Goal: Task Accomplishment & Management: Manage account settings

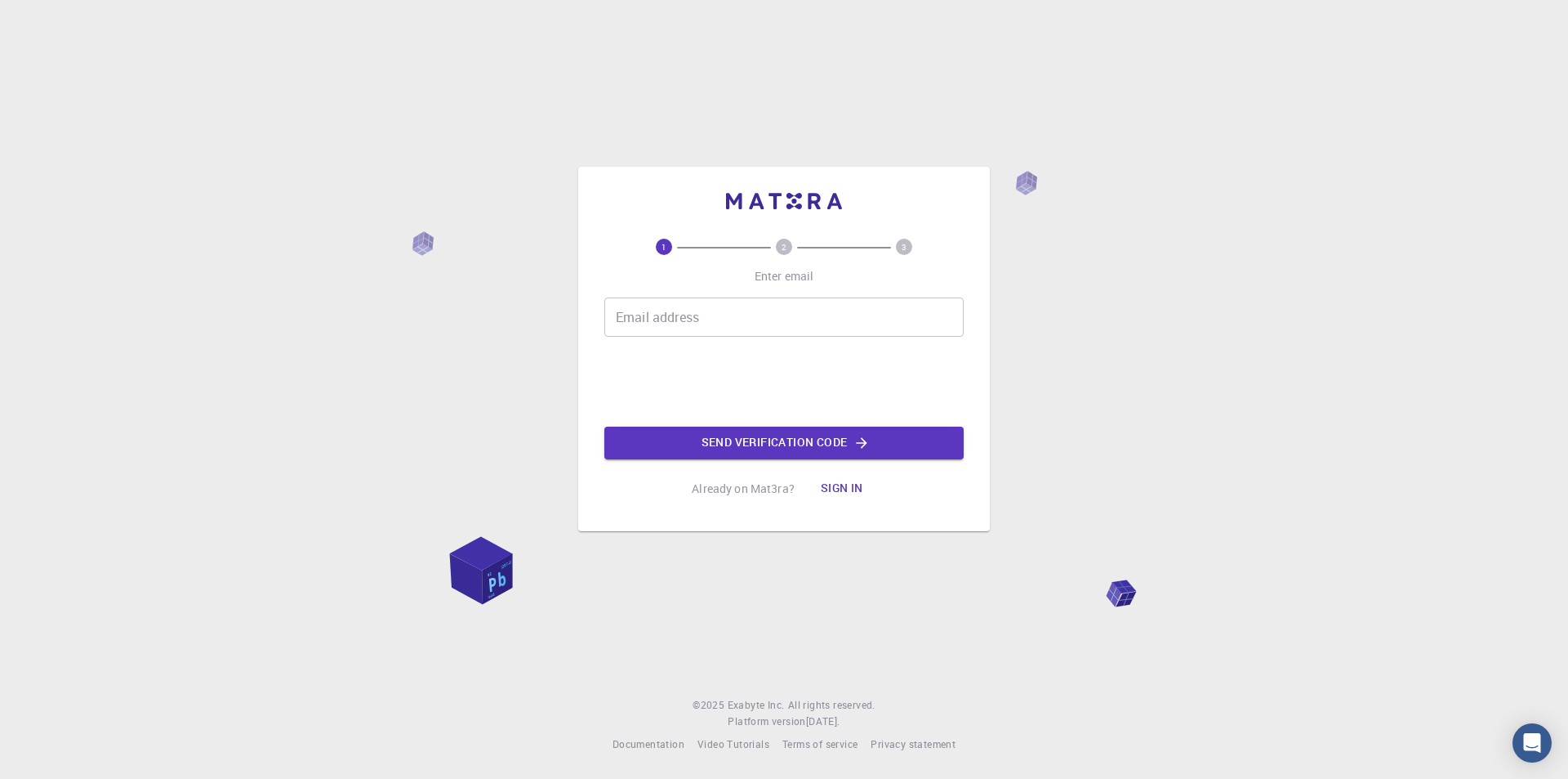
click at [767, 326] on input "Email address" at bounding box center [784, 317] width 360 height 39
click at [765, 330] on input "Email address" at bounding box center [784, 317] width 360 height 39
type input "[EMAIL_ADDRESS][DOMAIN_NAME]"
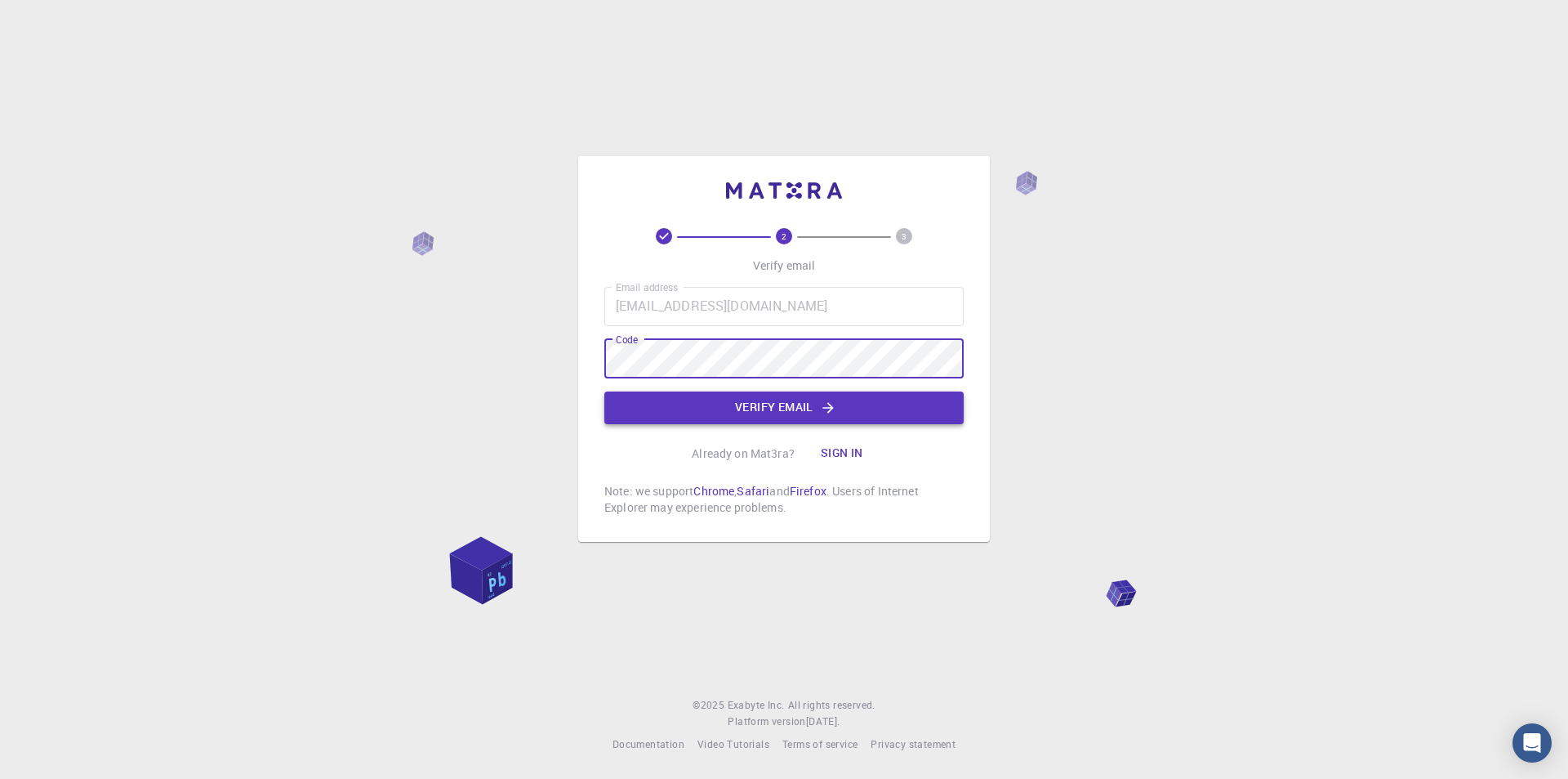
click at [736, 414] on button "Verify email" at bounding box center [784, 408] width 360 height 33
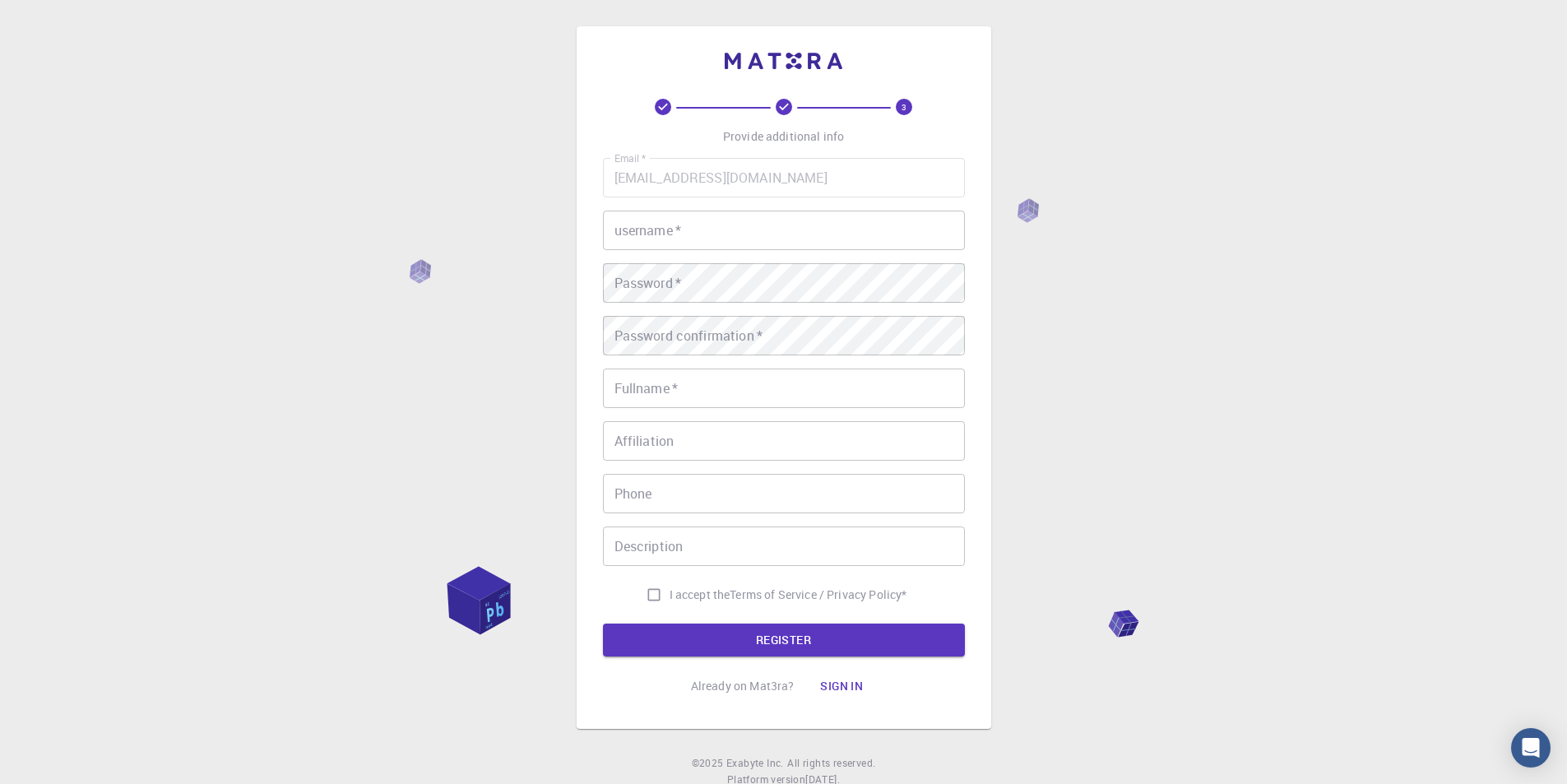
click at [733, 224] on input "username   *" at bounding box center [784, 230] width 362 height 39
type input "P"
type input "Arruda"
click at [704, 312] on div "Email   * [EMAIL_ADDRESS][DOMAIN_NAME] Email   * username   * Arruda username  …" at bounding box center [784, 383] width 362 height 452
click at [661, 388] on input "Fullname   *" at bounding box center [784, 387] width 362 height 39
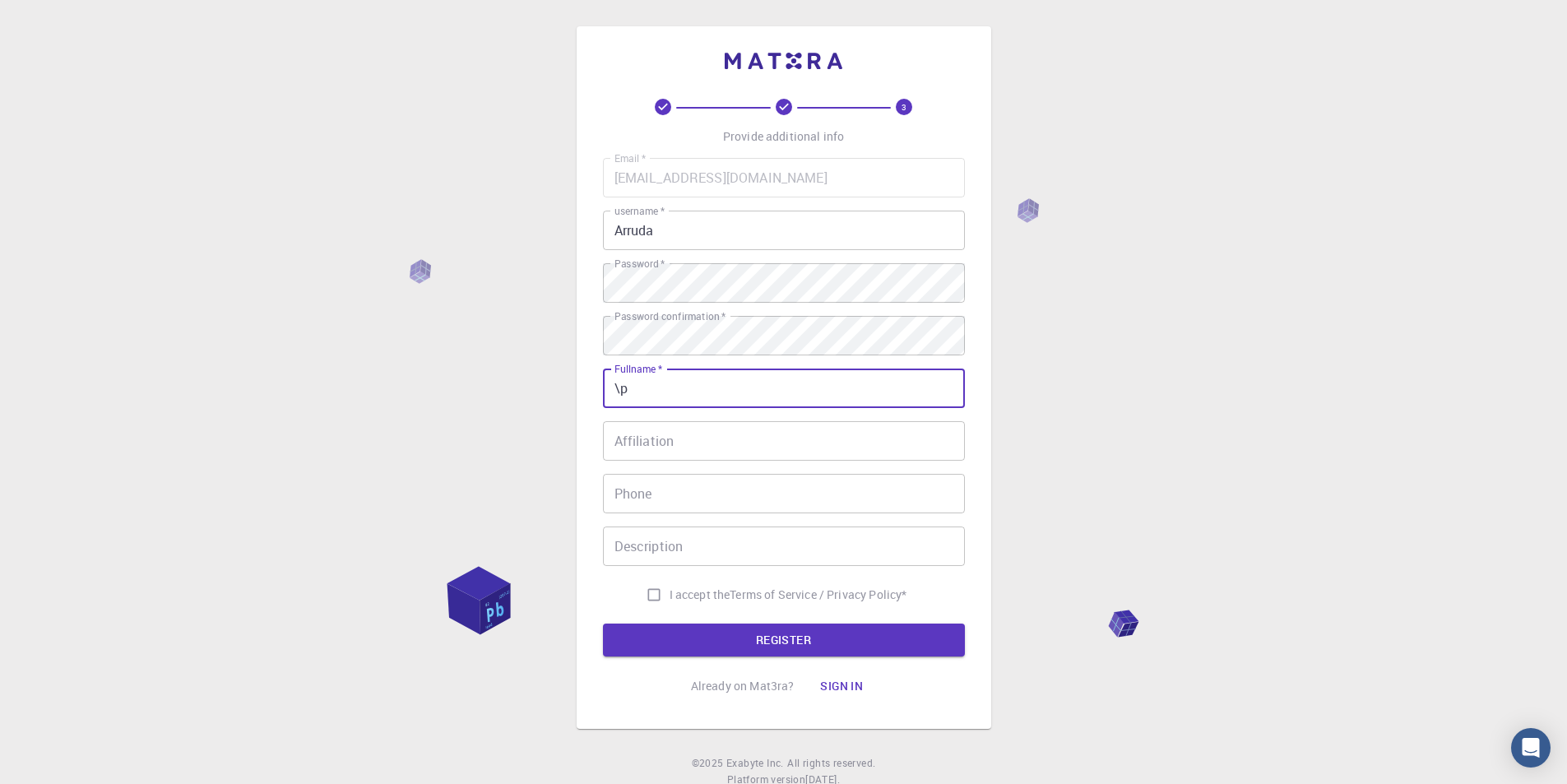
type input "\"
type input "[PERSON_NAME]"
click at [636, 444] on input "Affiliation" at bounding box center [784, 440] width 362 height 39
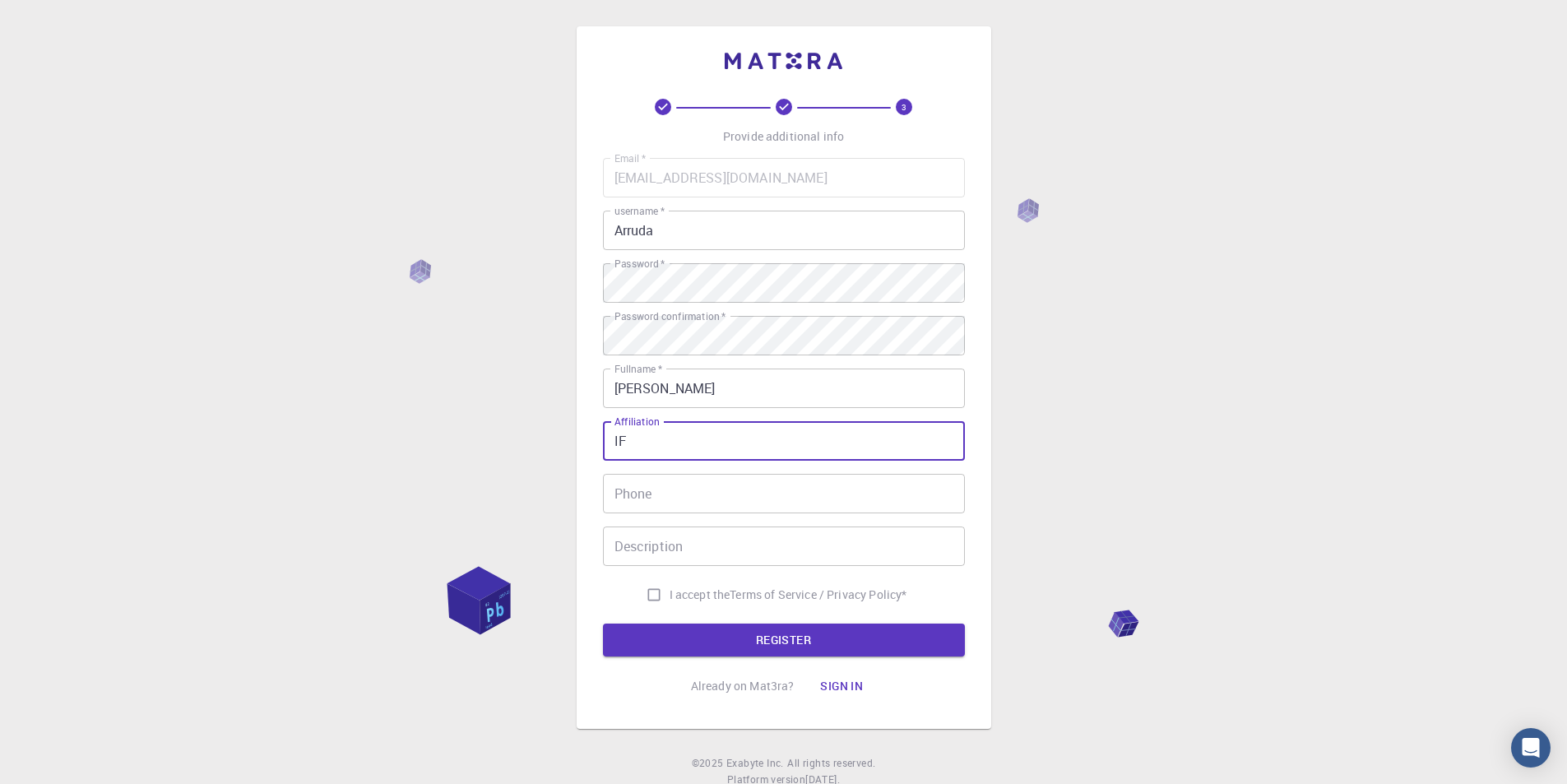
type input "I"
click at [670, 541] on input "Description" at bounding box center [784, 545] width 362 height 39
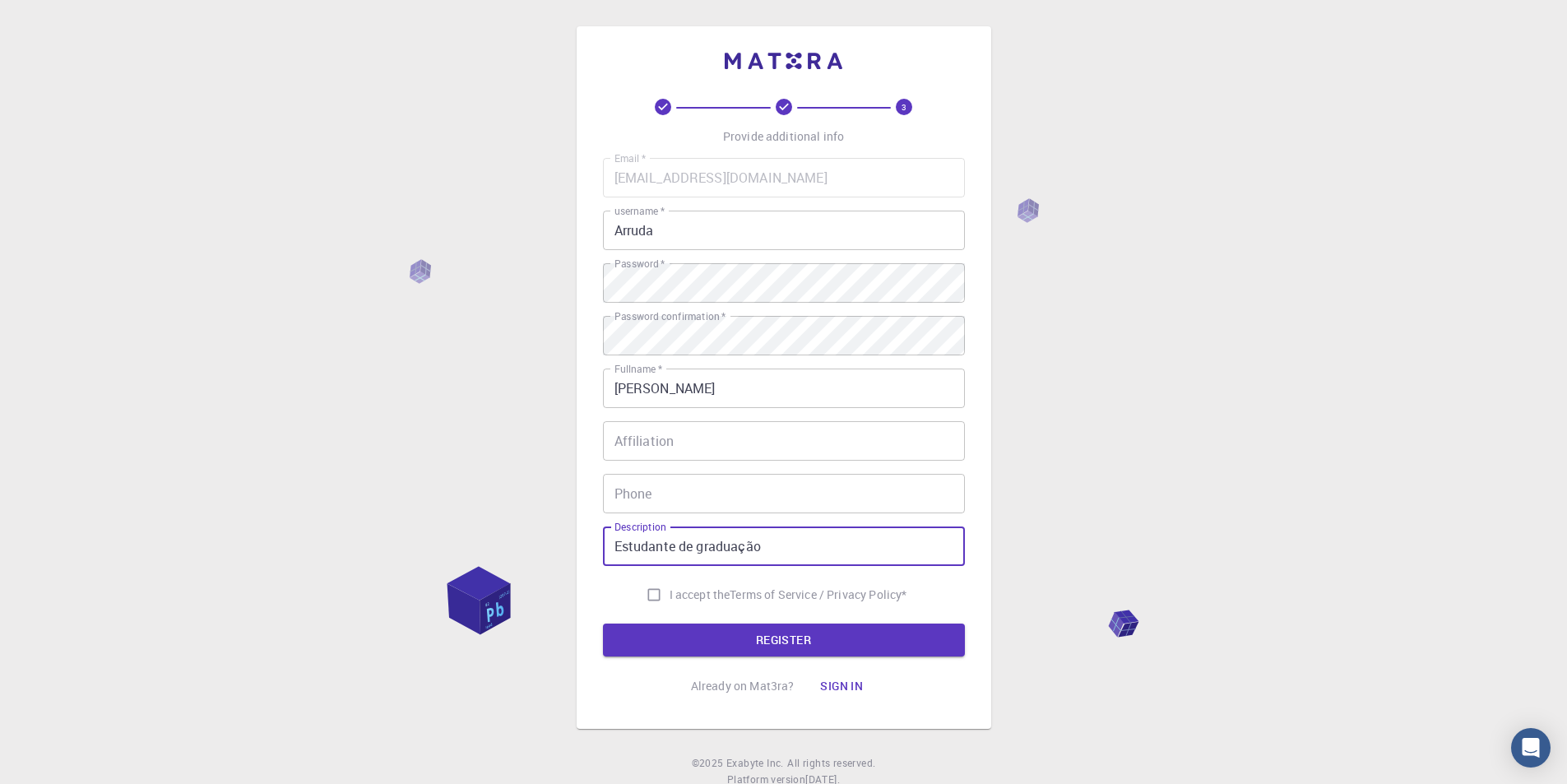
type input "Estudante de graduação"
click at [660, 590] on input "I accept the Terms of Service / Privacy Policy *" at bounding box center [653, 594] width 31 height 31
checkbox input "true"
click at [708, 619] on form "Email   * [EMAIL_ADDRESS][DOMAIN_NAME] Email   * username   * Arruda username  …" at bounding box center [784, 406] width 362 height 498
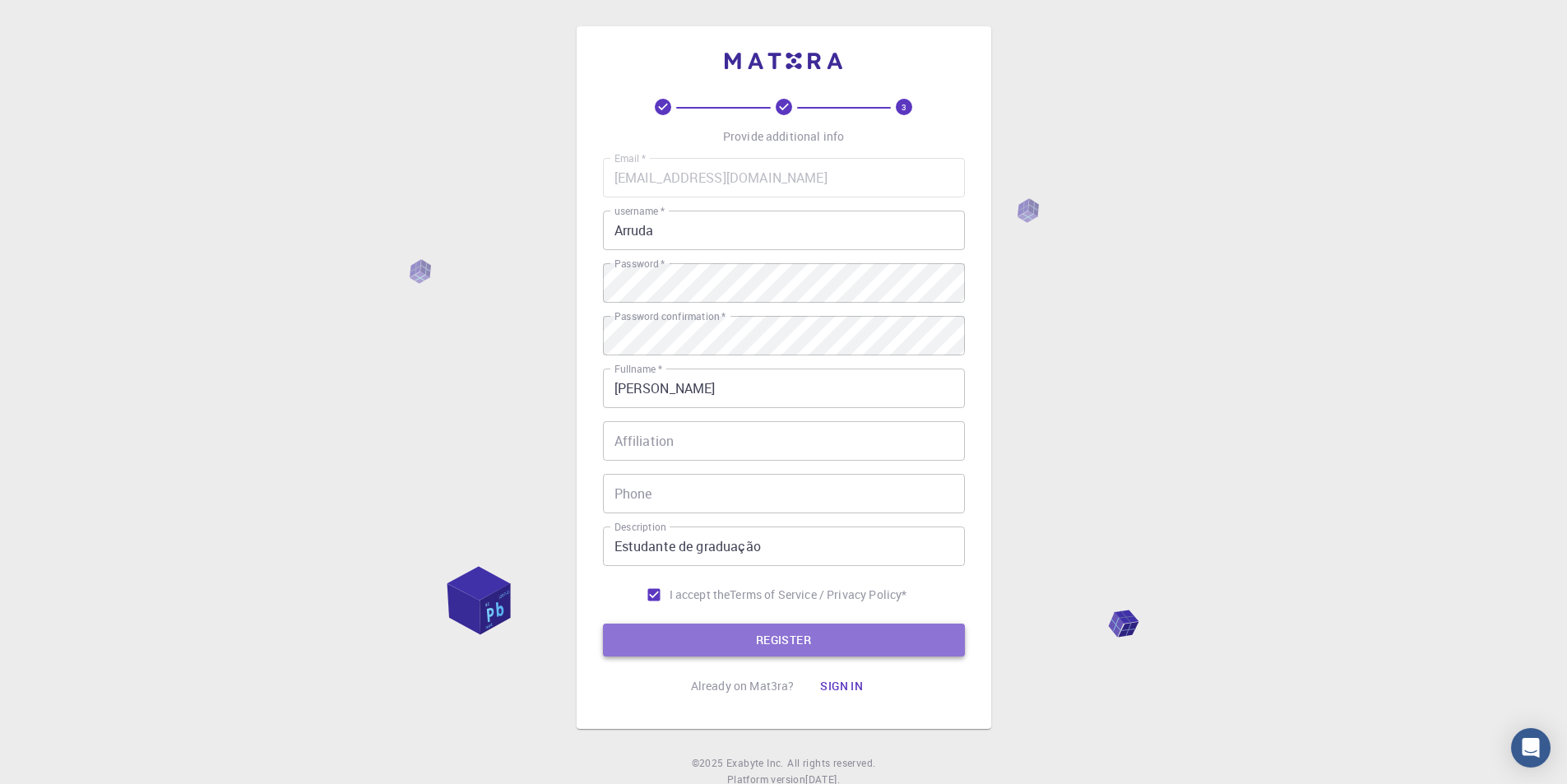
click at [711, 629] on button "REGISTER" at bounding box center [784, 640] width 362 height 33
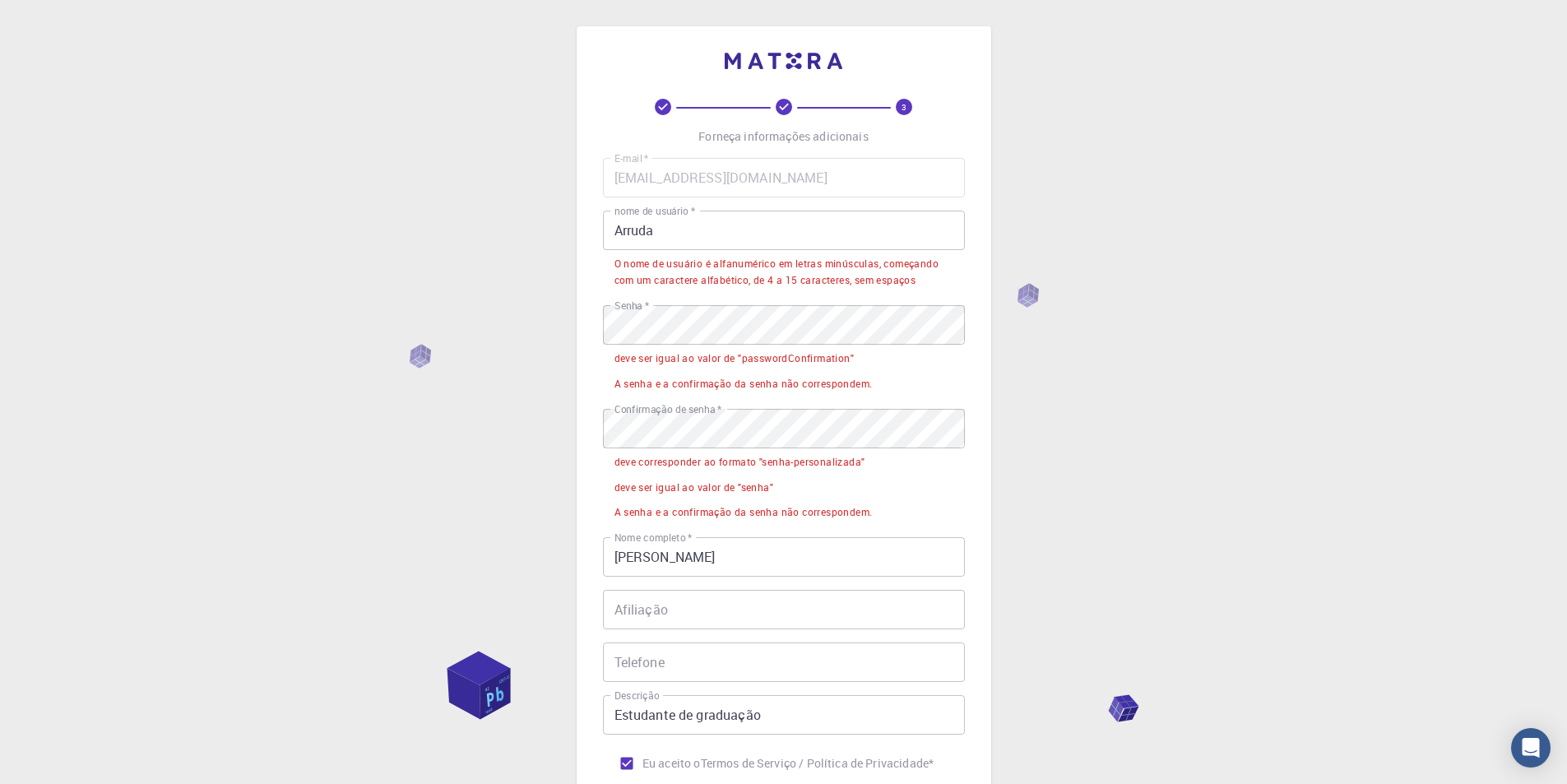
click at [619, 228] on input "Arruda" at bounding box center [784, 230] width 362 height 39
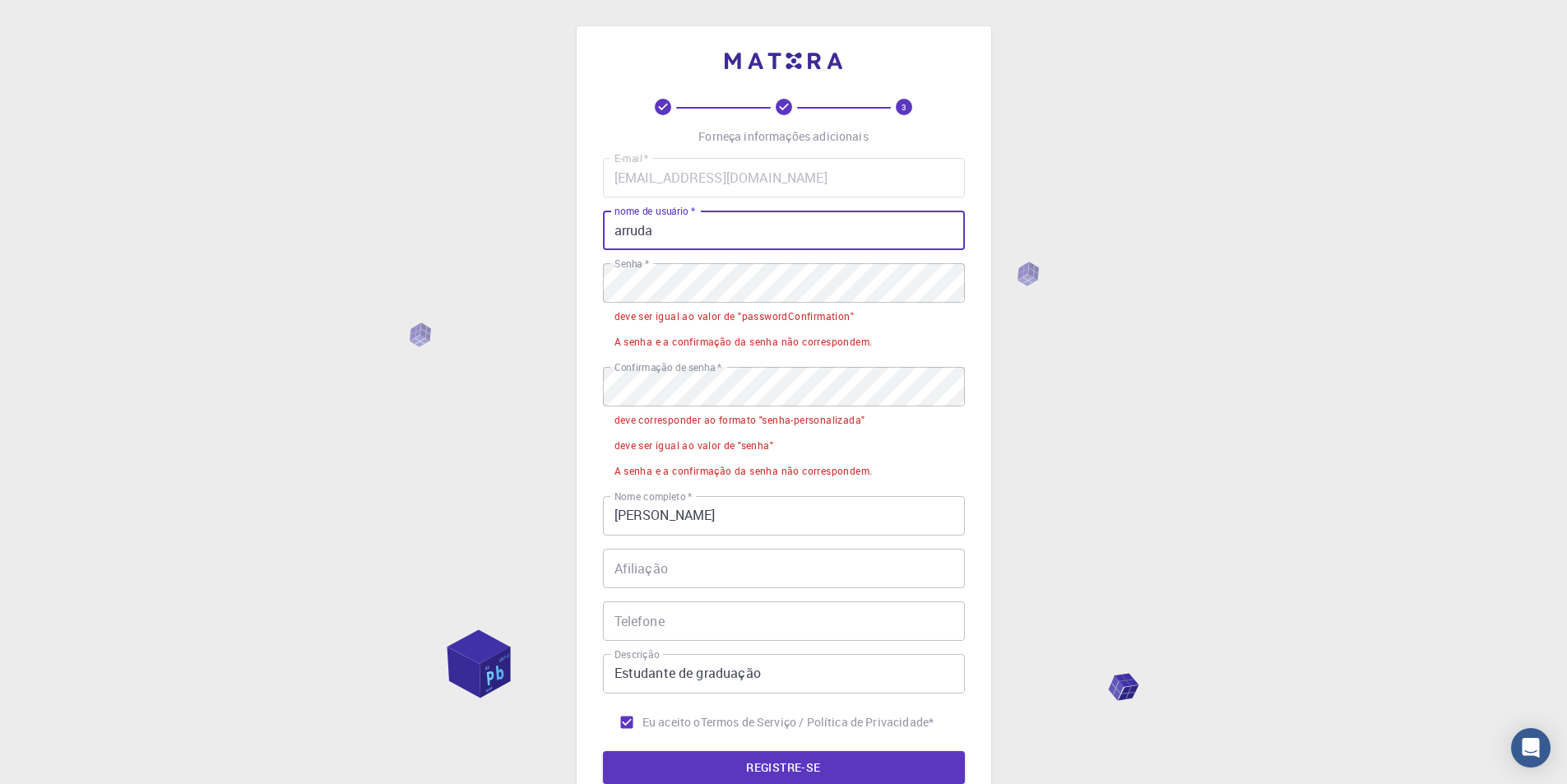
type input "arruda"
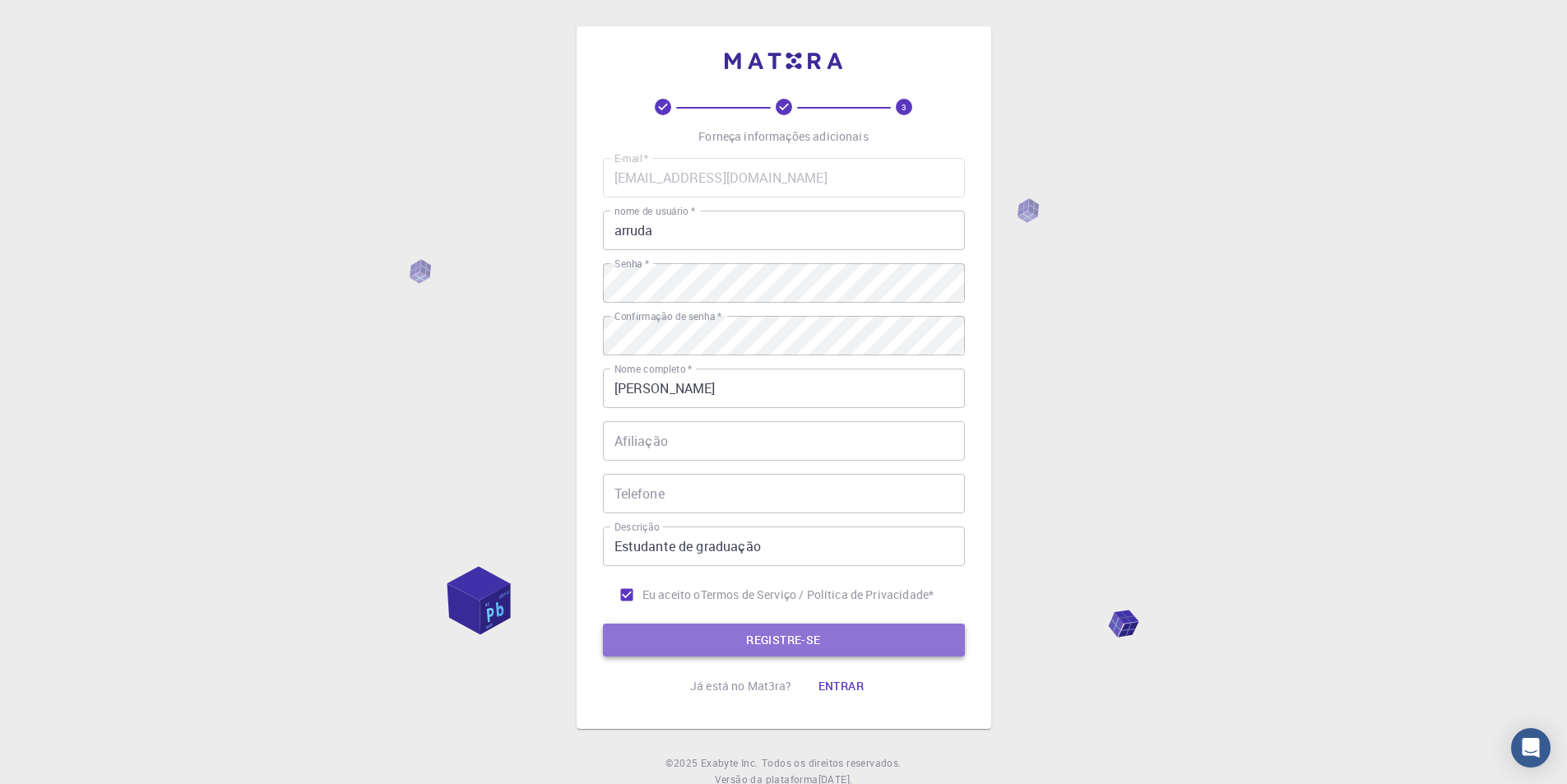
click at [748, 626] on button "REGISTRE-SE" at bounding box center [784, 640] width 362 height 33
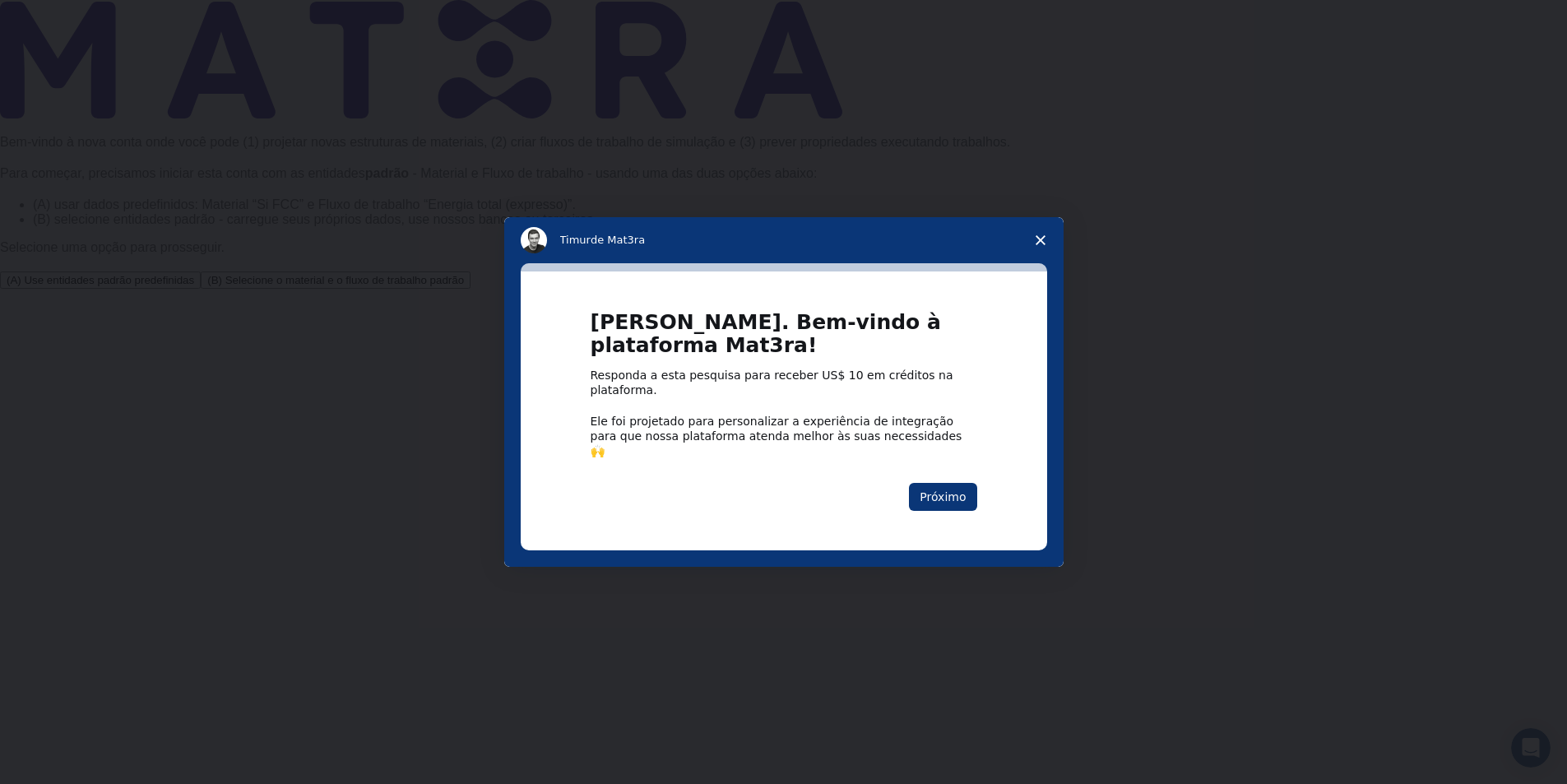
click at [1038, 245] on polygon "Fechar pesquisa" at bounding box center [1041, 240] width 10 height 10
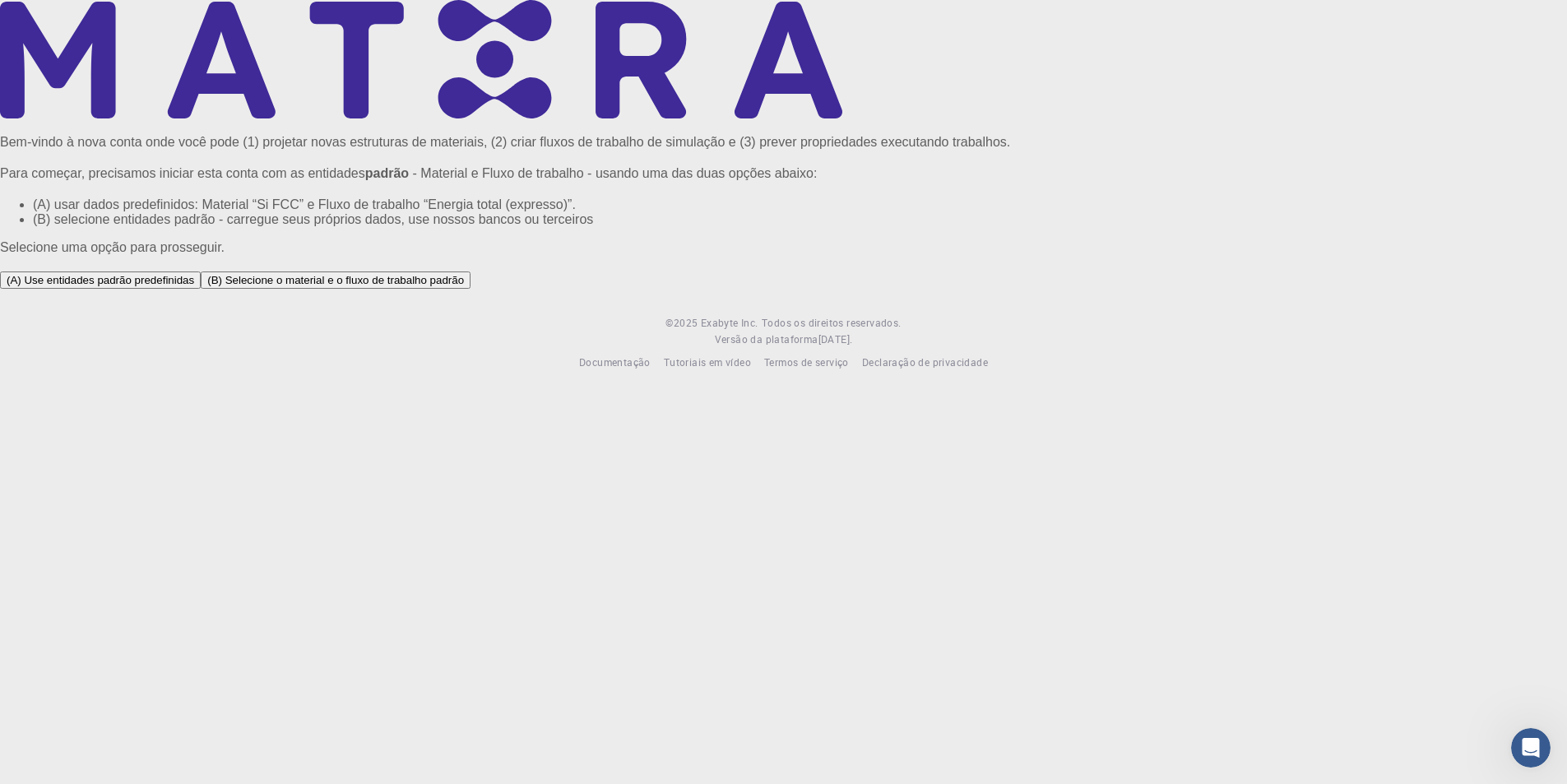
click at [194, 286] on font "(A) Use entidades padrão predefinidas" at bounding box center [100, 279] width 188 height 13
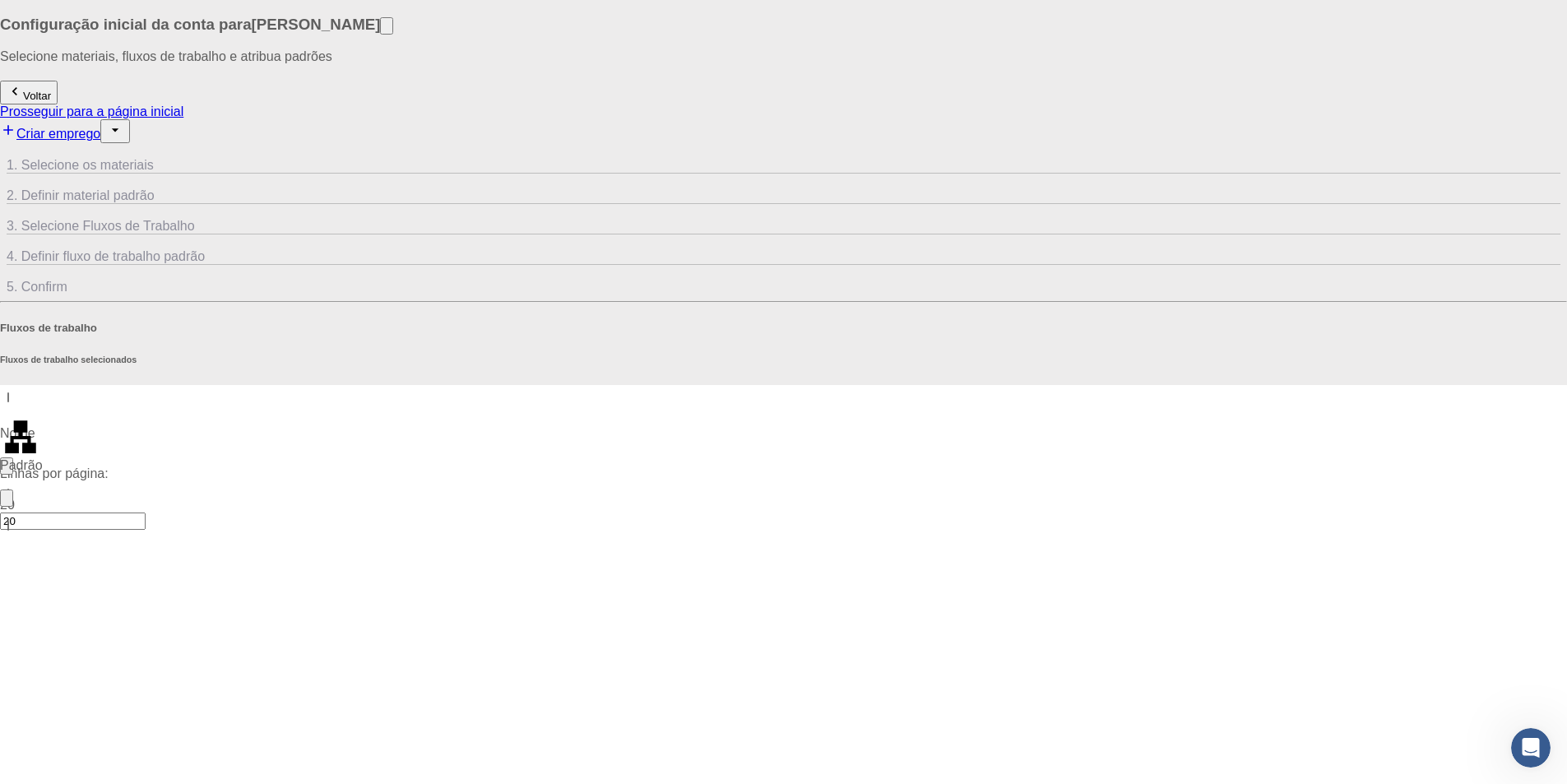
click at [682, 384] on div "Nome Padrão" at bounding box center [784, 400] width 1567 height 32
click at [783, 144] on div "1. Selecione os materiais 2. Definir material padrão 3. Selecione Fluxos de Tra…" at bounding box center [784, 219] width 1567 height 151
click at [7, 216] on icon at bounding box center [7, 216] width 0 height 0
click at [7, 276] on icon at bounding box center [7, 276] width 0 height 0
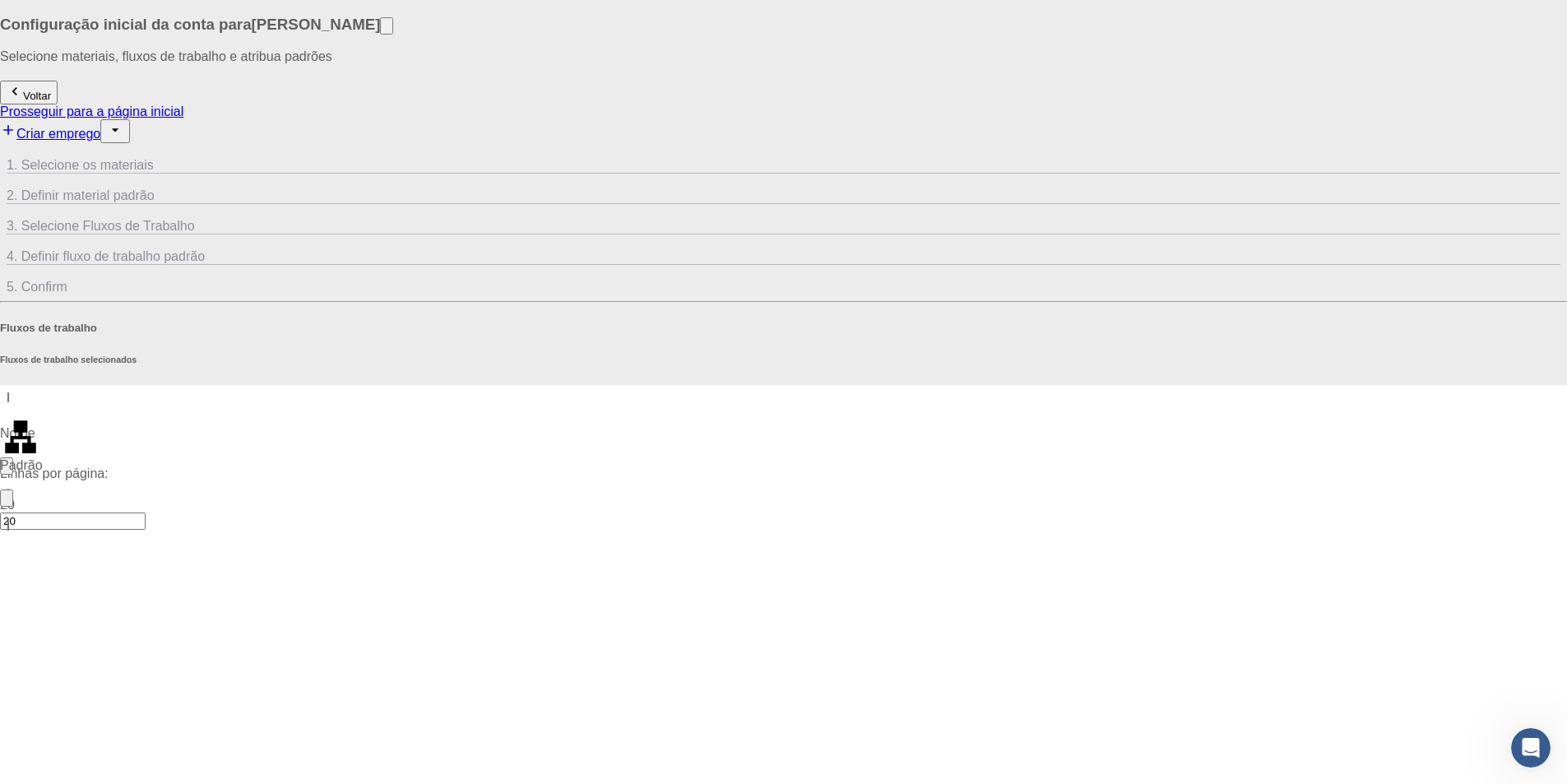
drag, startPoint x: 1401, startPoint y: 164, endPoint x: 1082, endPoint y: 166, distance: 319.0
click at [7, 276] on icon at bounding box center [7, 276] width 0 height 0
click at [23, 166] on icon at bounding box center [16, 165] width 13 height 13
click at [23, 163] on icon at bounding box center [16, 165] width 13 height 13
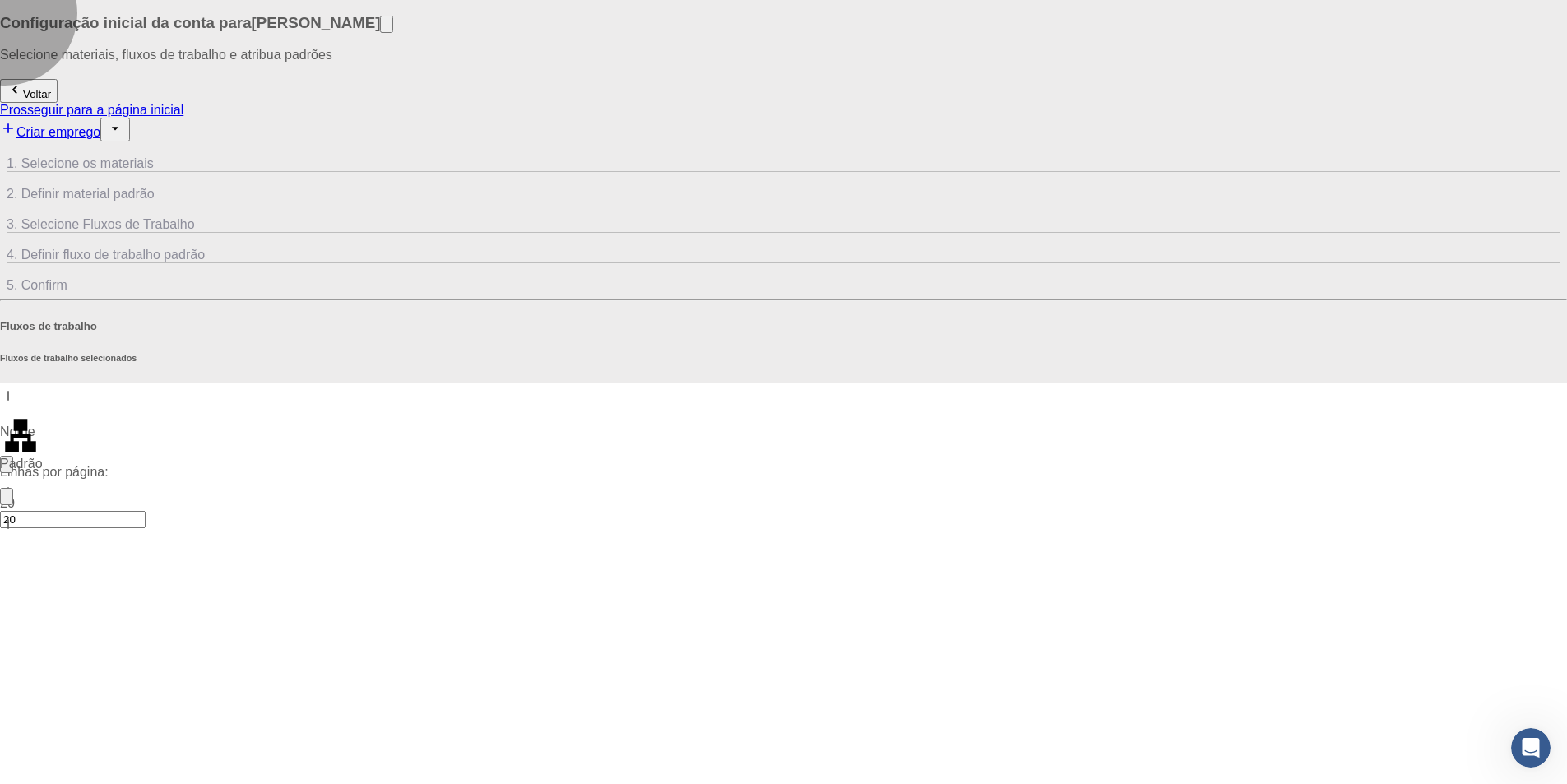
click at [38, 103] on button "Voltar" at bounding box center [29, 91] width 58 height 24
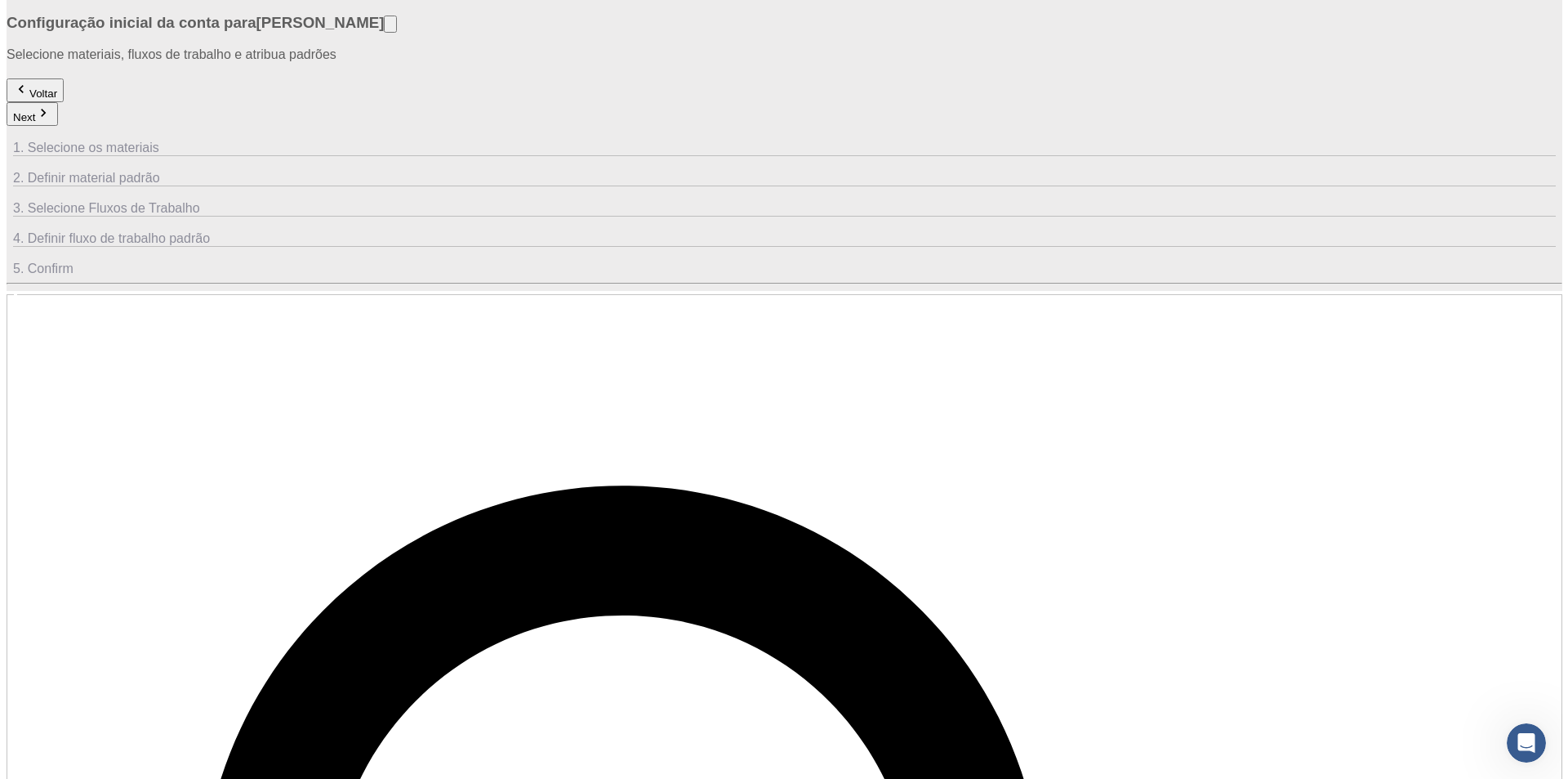
scroll to position [0, 0]
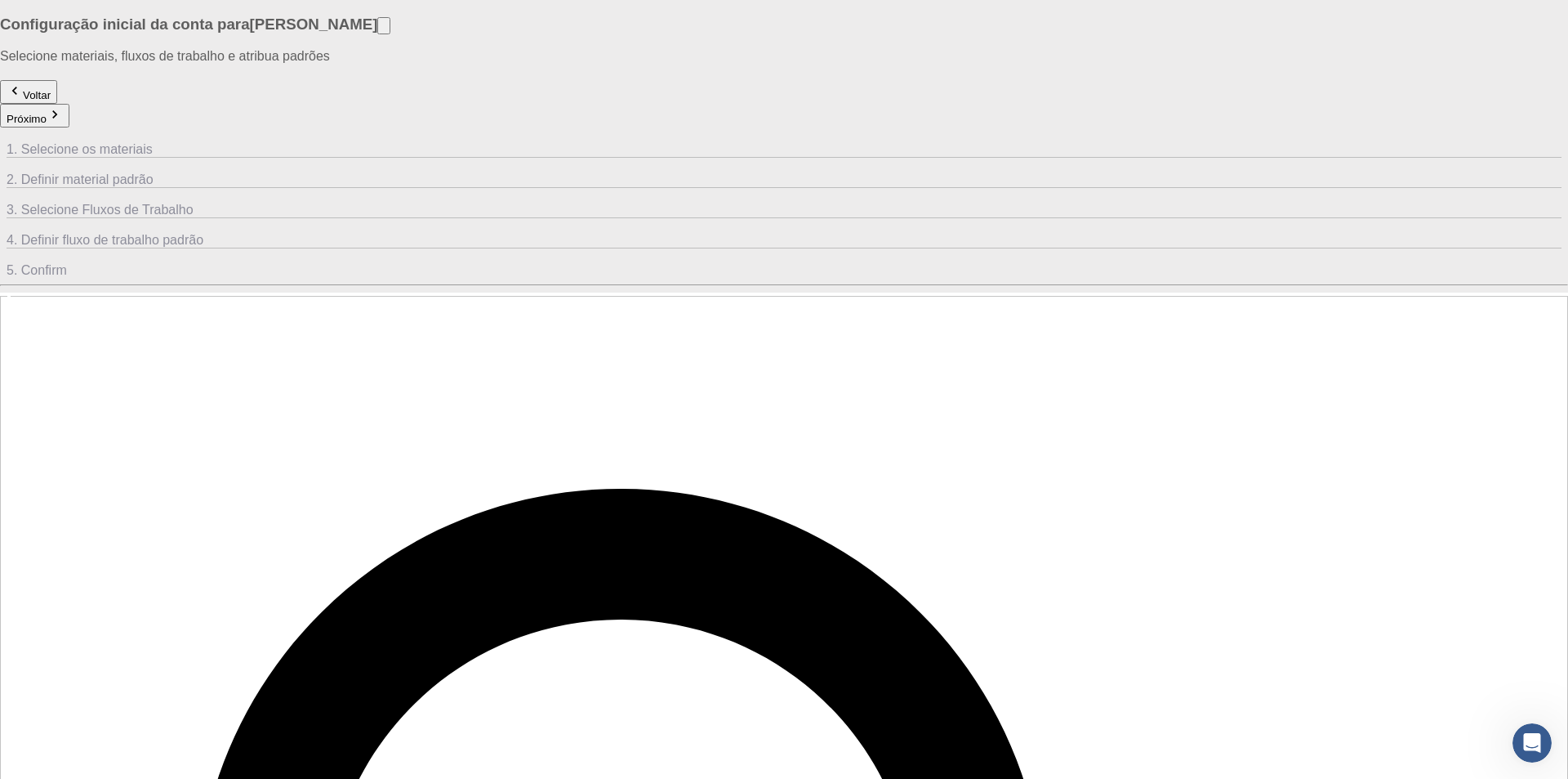
drag, startPoint x: 503, startPoint y: 436, endPoint x: 507, endPoint y: 450, distance: 14.6
click at [57, 103] on button "Voltar" at bounding box center [29, 92] width 57 height 24
click at [47, 113] on font "Próximo" at bounding box center [27, 119] width 40 height 12
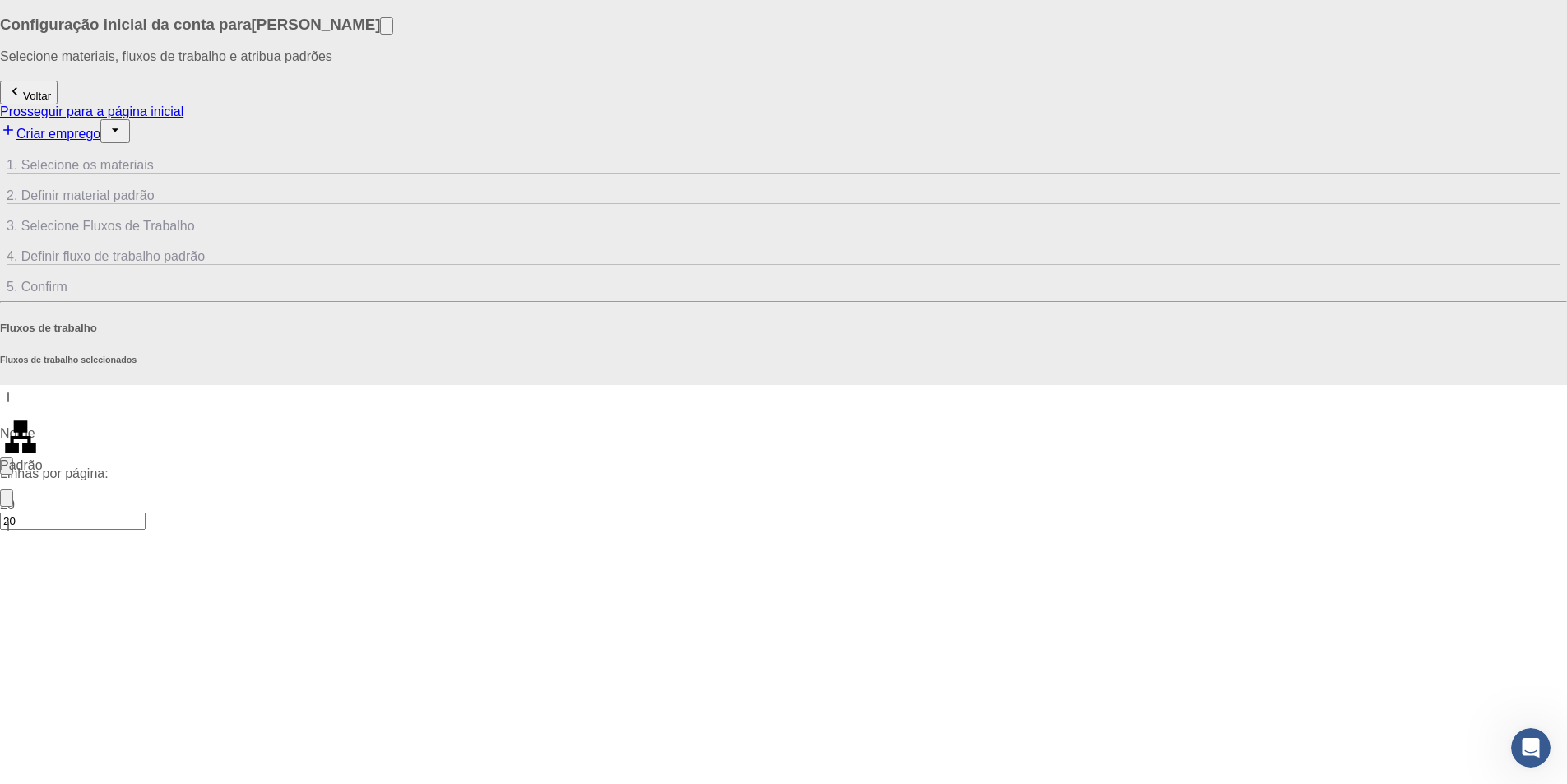
click at [1378, 265] on span "5. Confirm" at bounding box center [784, 279] width 1554 height 29
click at [25, 278] on icon at bounding box center [16, 286] width 16 height 16
click at [183, 109] on font "Prosseguir para a página inicial" at bounding box center [92, 111] width 183 height 14
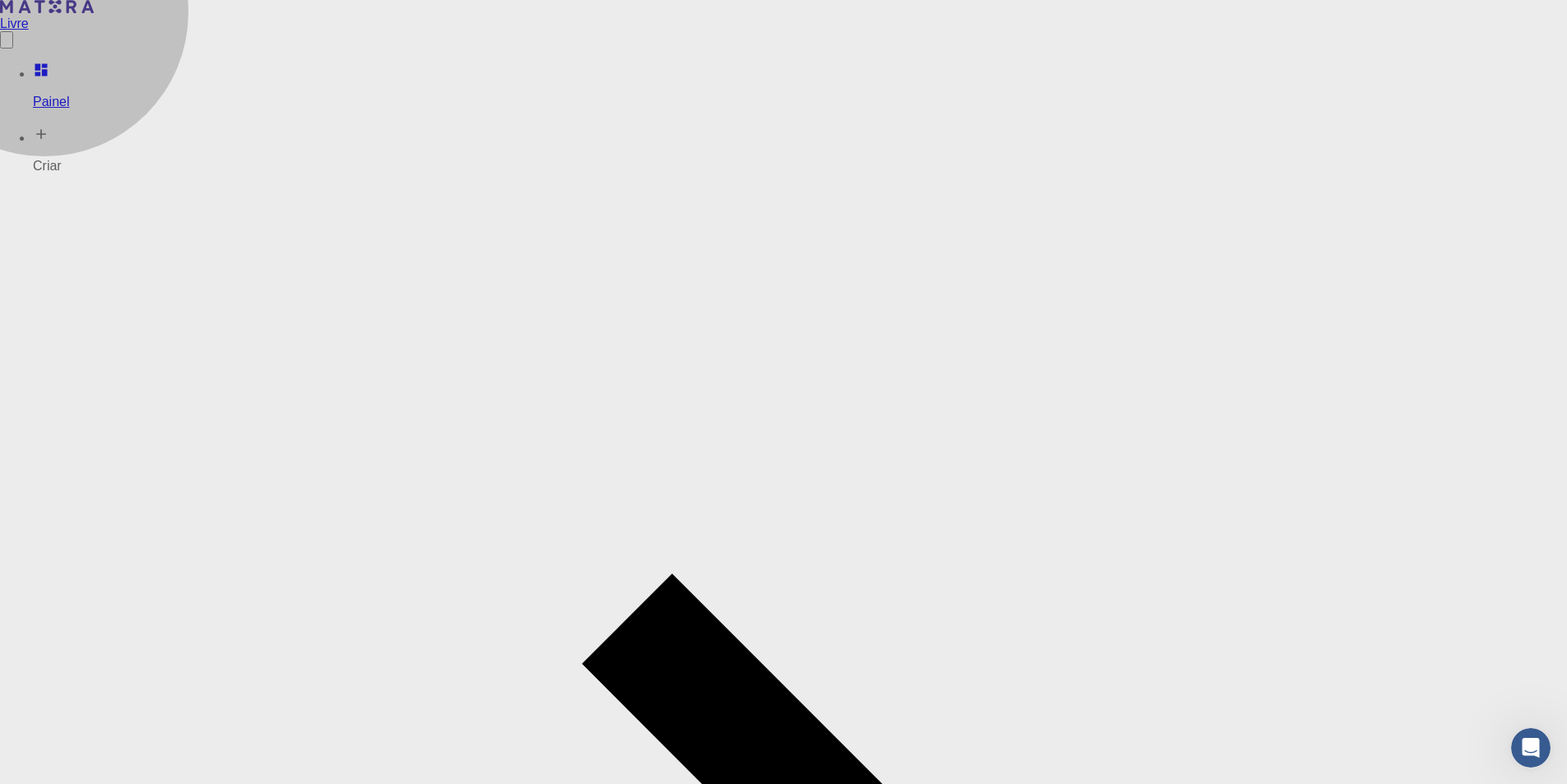
click at [58, 159] on font "Criar" at bounding box center [47, 166] width 29 height 14
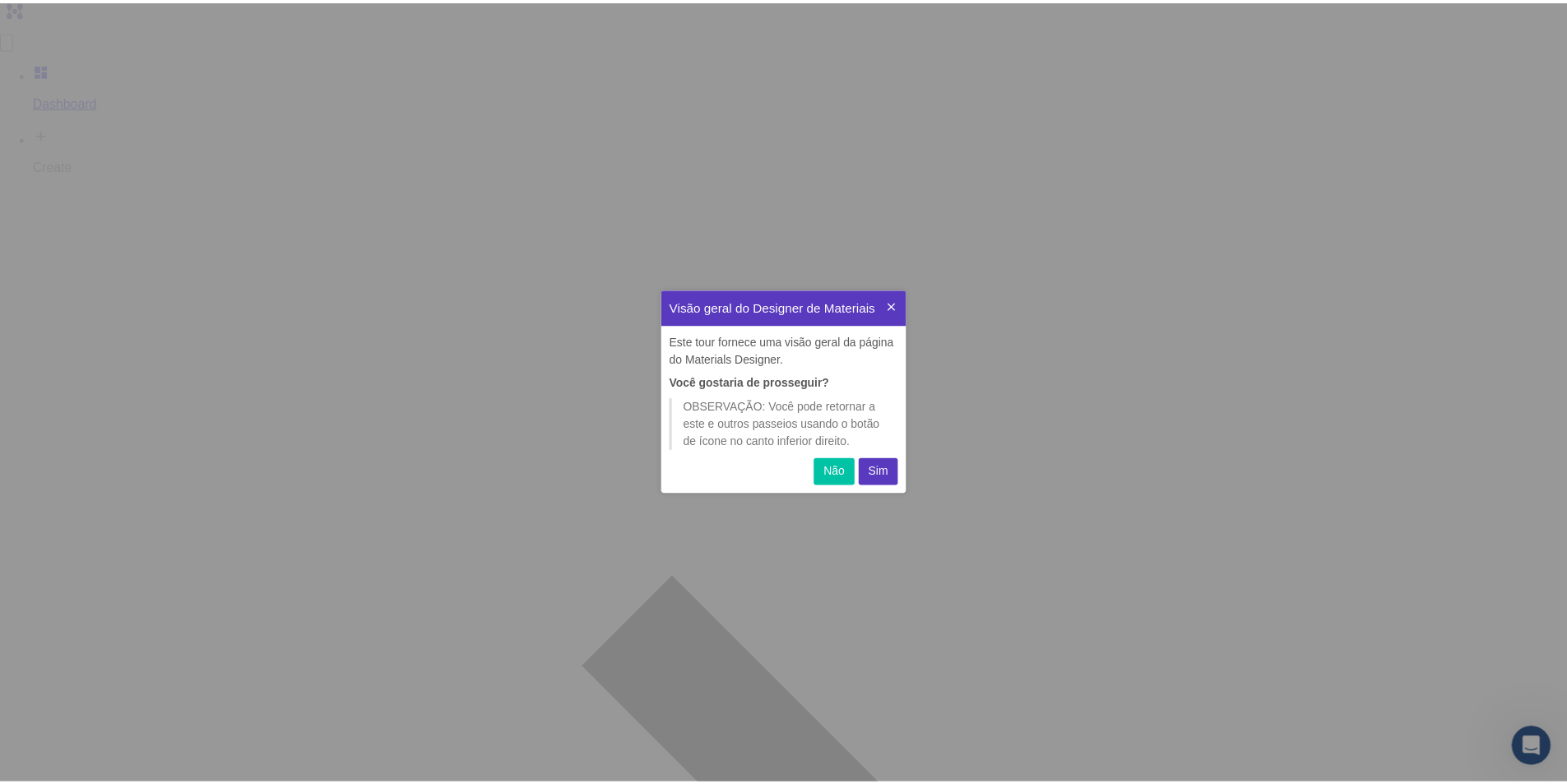
scroll to position [192, 234]
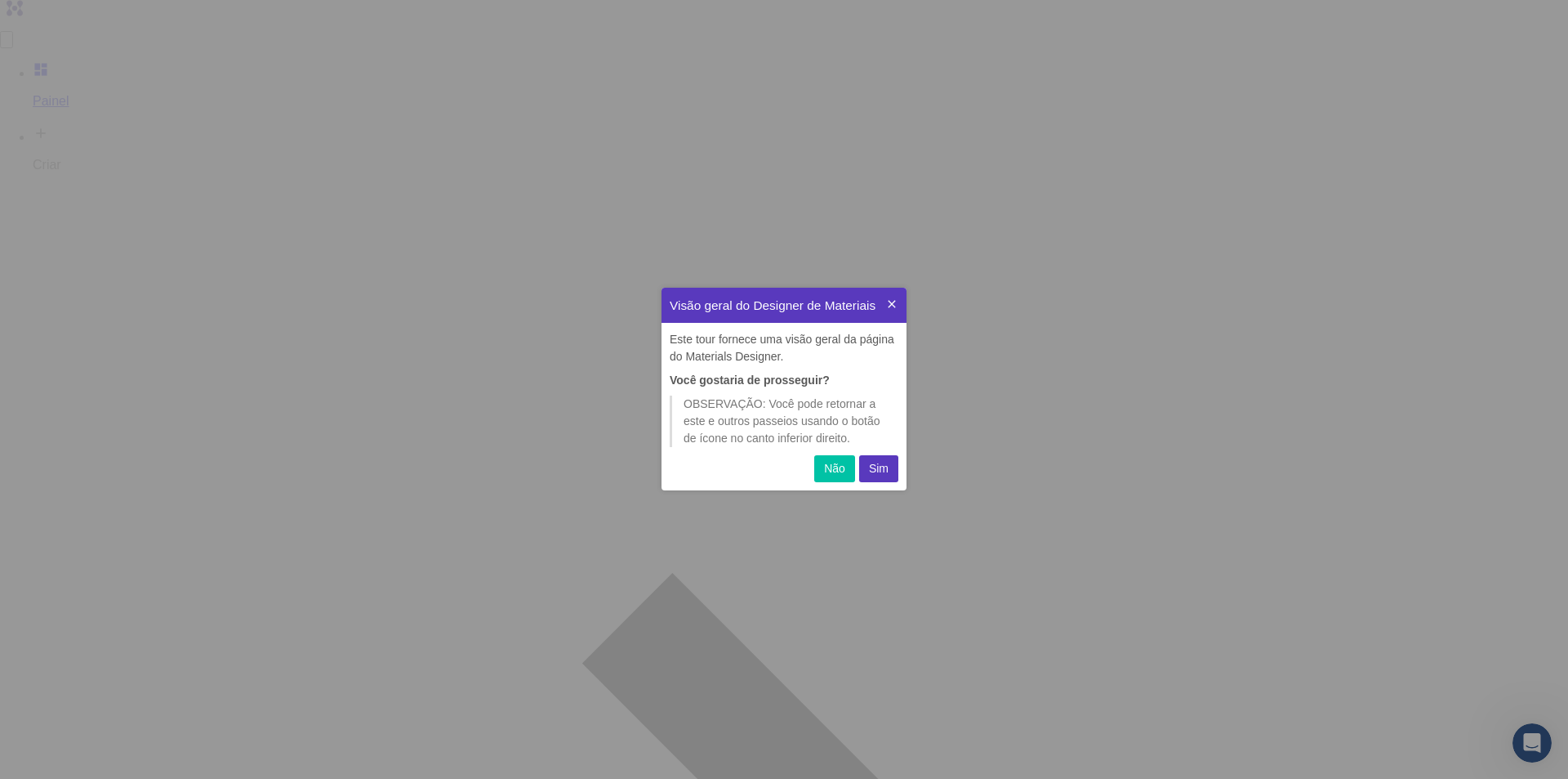
click at [876, 468] on font "Sim" at bounding box center [878, 468] width 19 height 13
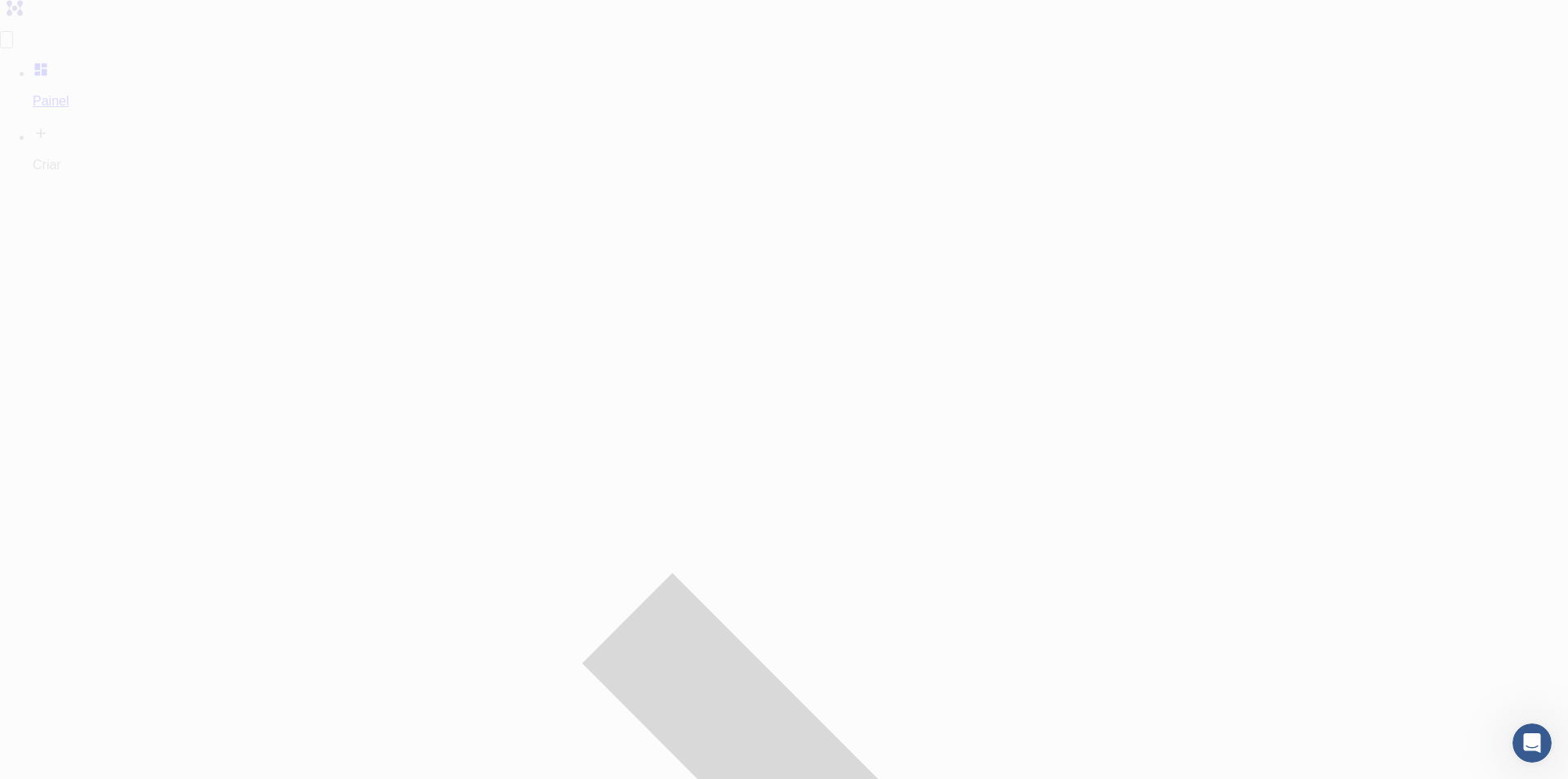
drag, startPoint x: 621, startPoint y: 315, endPoint x: 297, endPoint y: 75, distance: 403.2
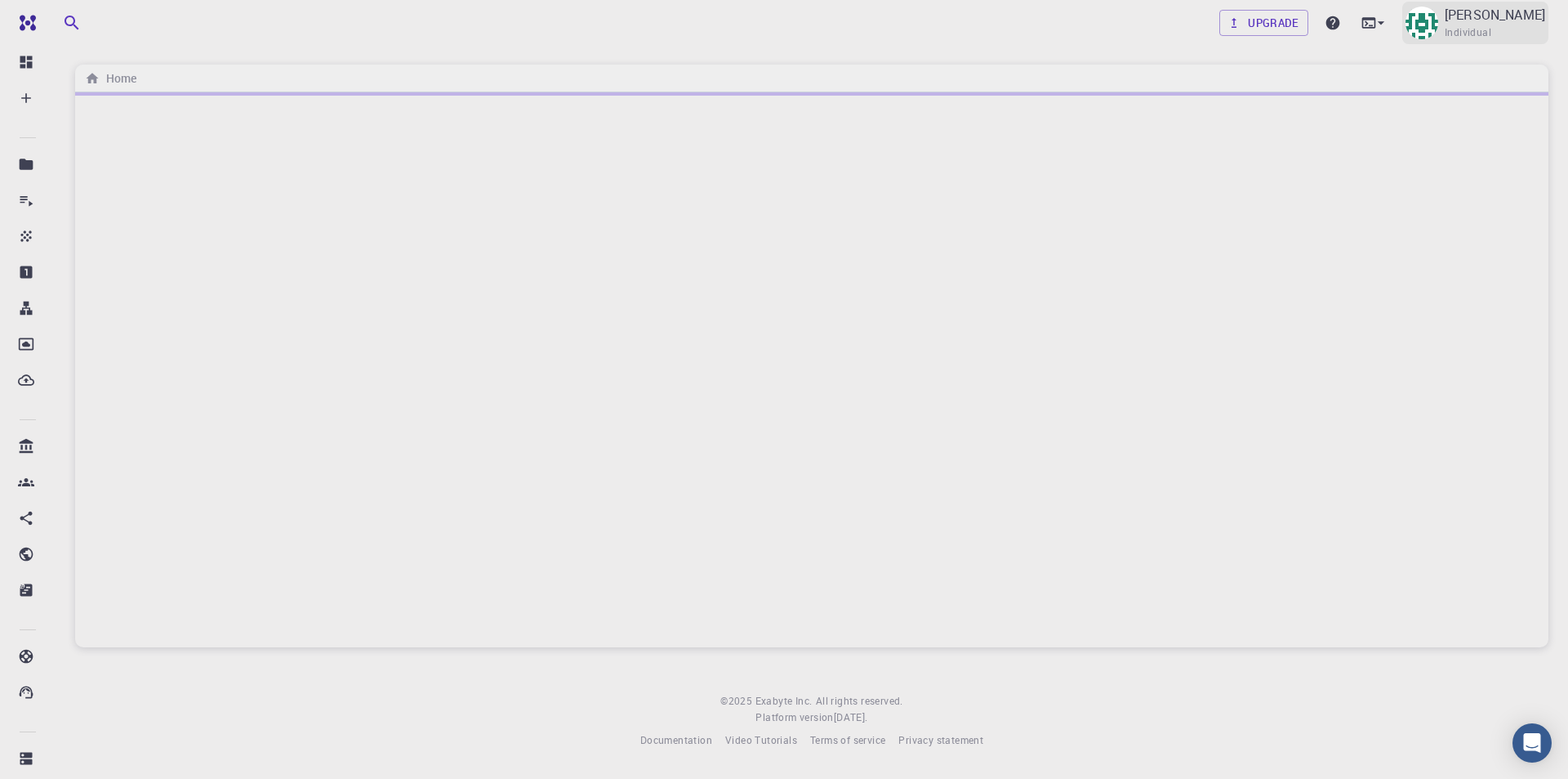
click at [1438, 9] on img at bounding box center [1422, 23] width 33 height 33
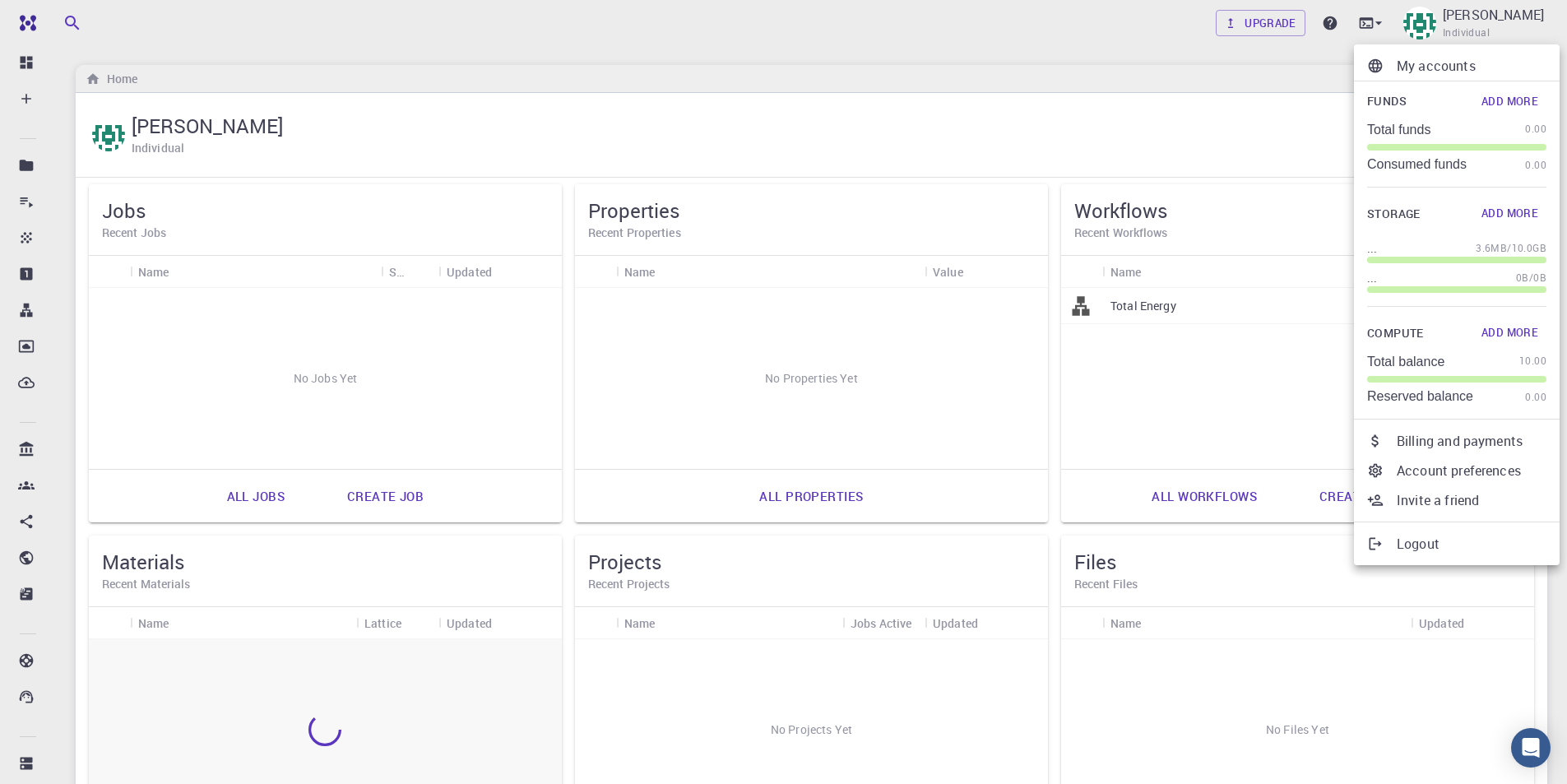
click at [1447, 67] on p "My accounts" at bounding box center [1471, 65] width 149 height 19
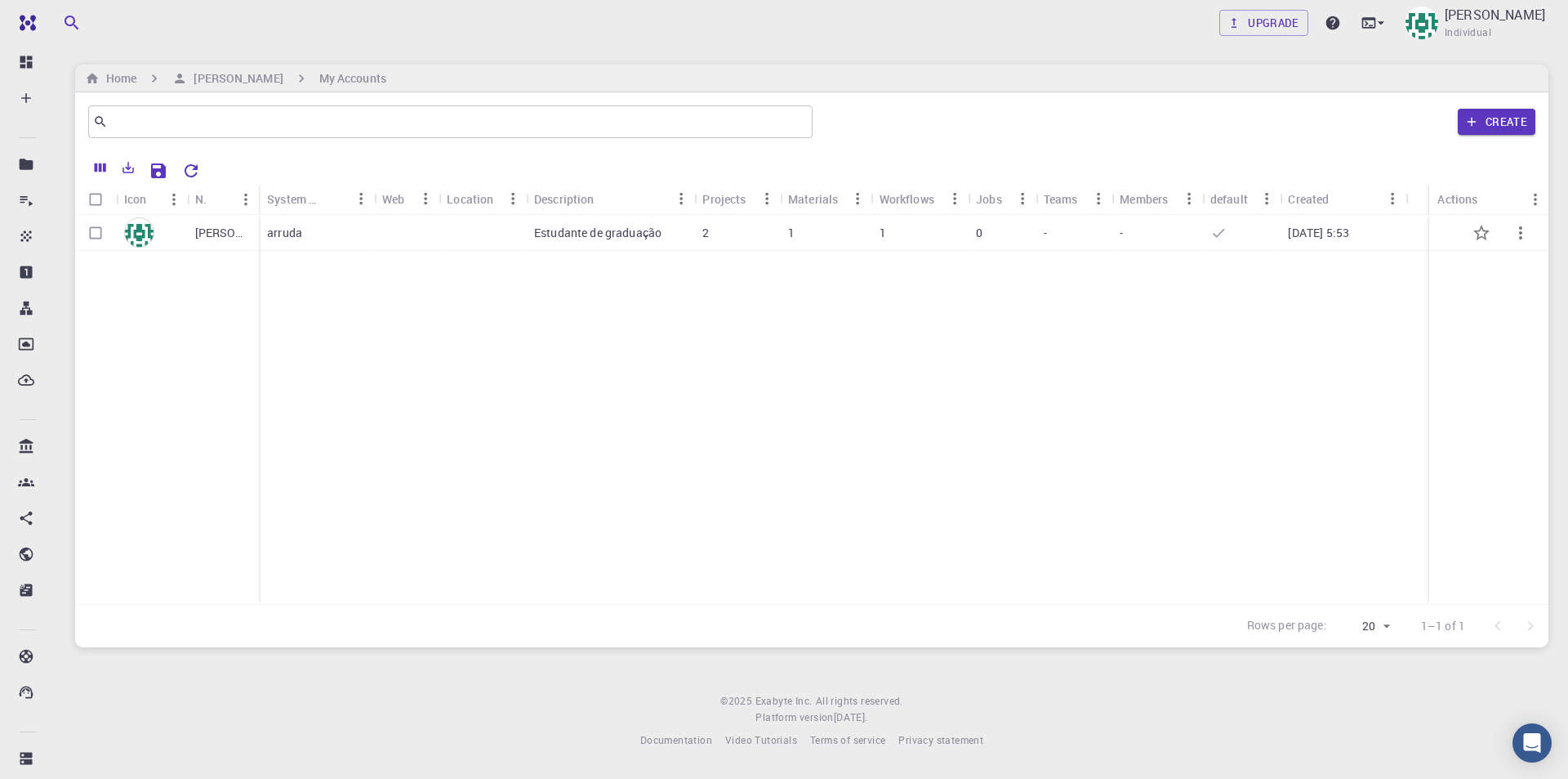
click at [1524, 234] on icon "button" at bounding box center [1520, 233] width 19 height 19
click at [1236, 298] on div at bounding box center [784, 390] width 1568 height 779
click at [303, 292] on div at bounding box center [784, 390] width 1568 height 779
click at [111, 229] on div at bounding box center [96, 234] width 41 height 36
click at [103, 231] on input "Select row" at bounding box center [96, 233] width 31 height 31
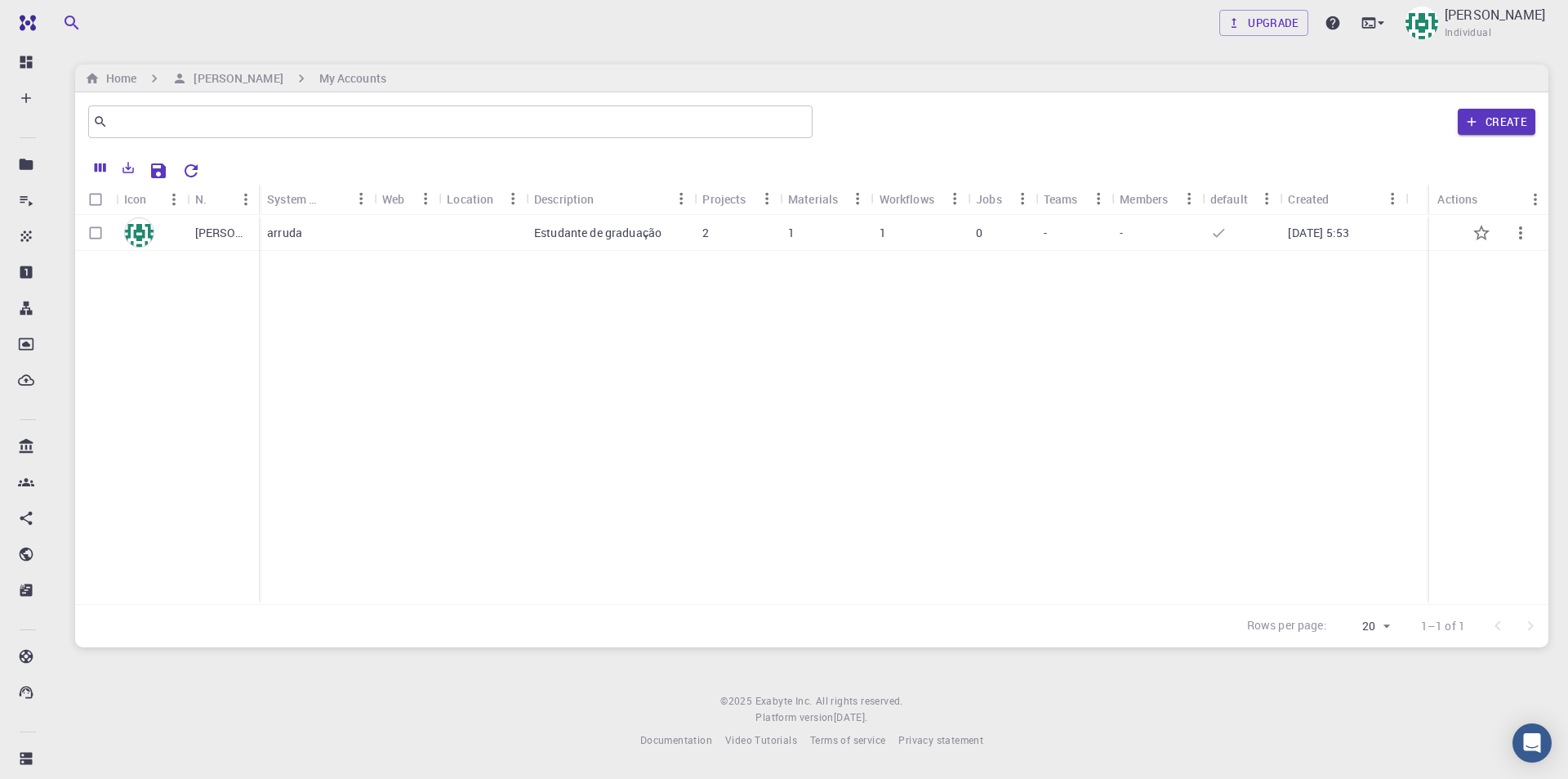
checkbox input "true"
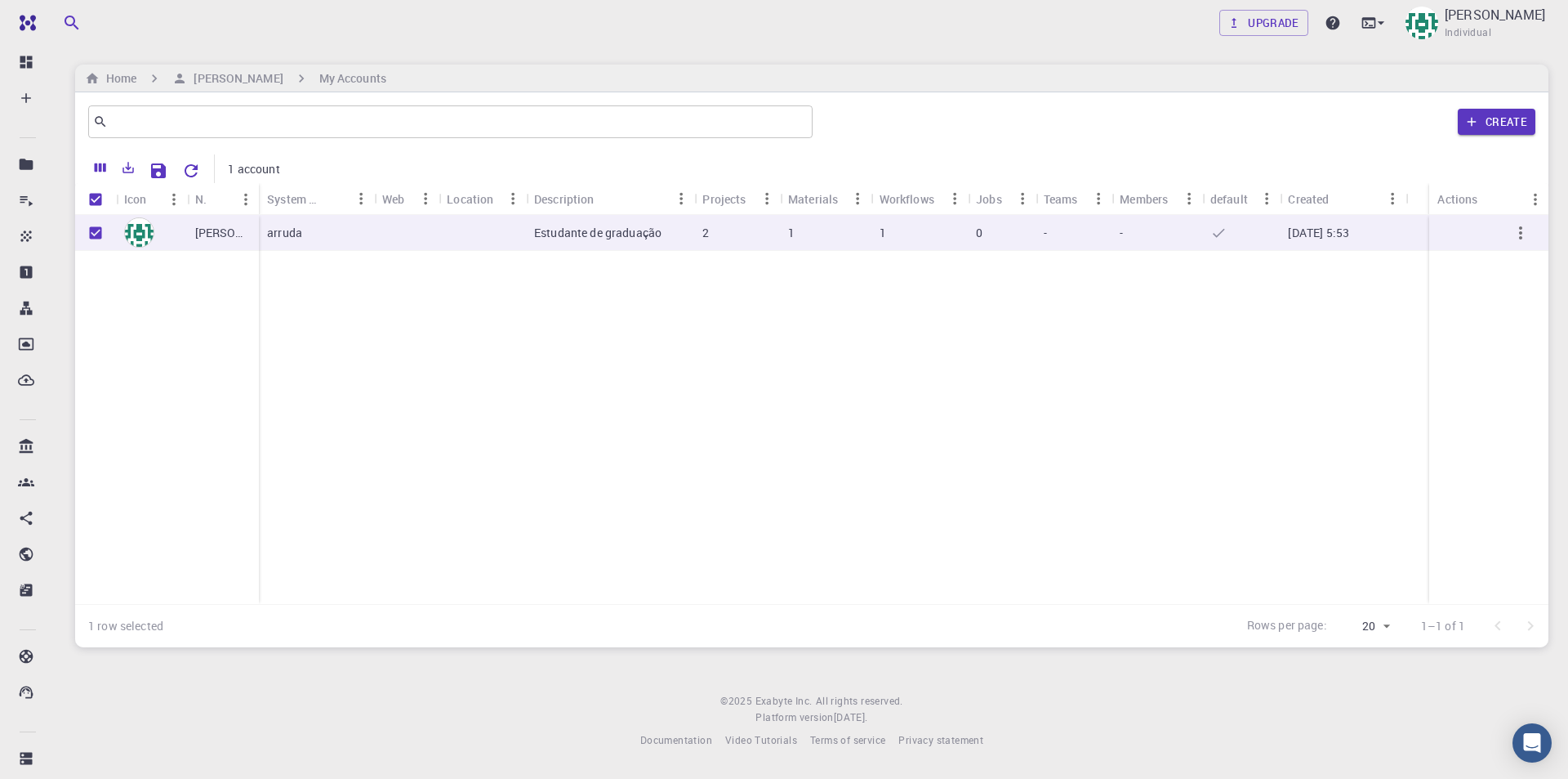
drag, startPoint x: 732, startPoint y: 254, endPoint x: 737, endPoint y: 234, distance: 20.6
drag, startPoint x: 1232, startPoint y: 333, endPoint x: 1259, endPoint y: 292, distance: 49.1
click at [1232, 333] on div at bounding box center [784, 390] width 1568 height 779
click at [1530, 240] on icon "button" at bounding box center [1520, 233] width 19 height 19
drag, startPoint x: 1122, startPoint y: 338, endPoint x: 302, endPoint y: 221, distance: 828.3
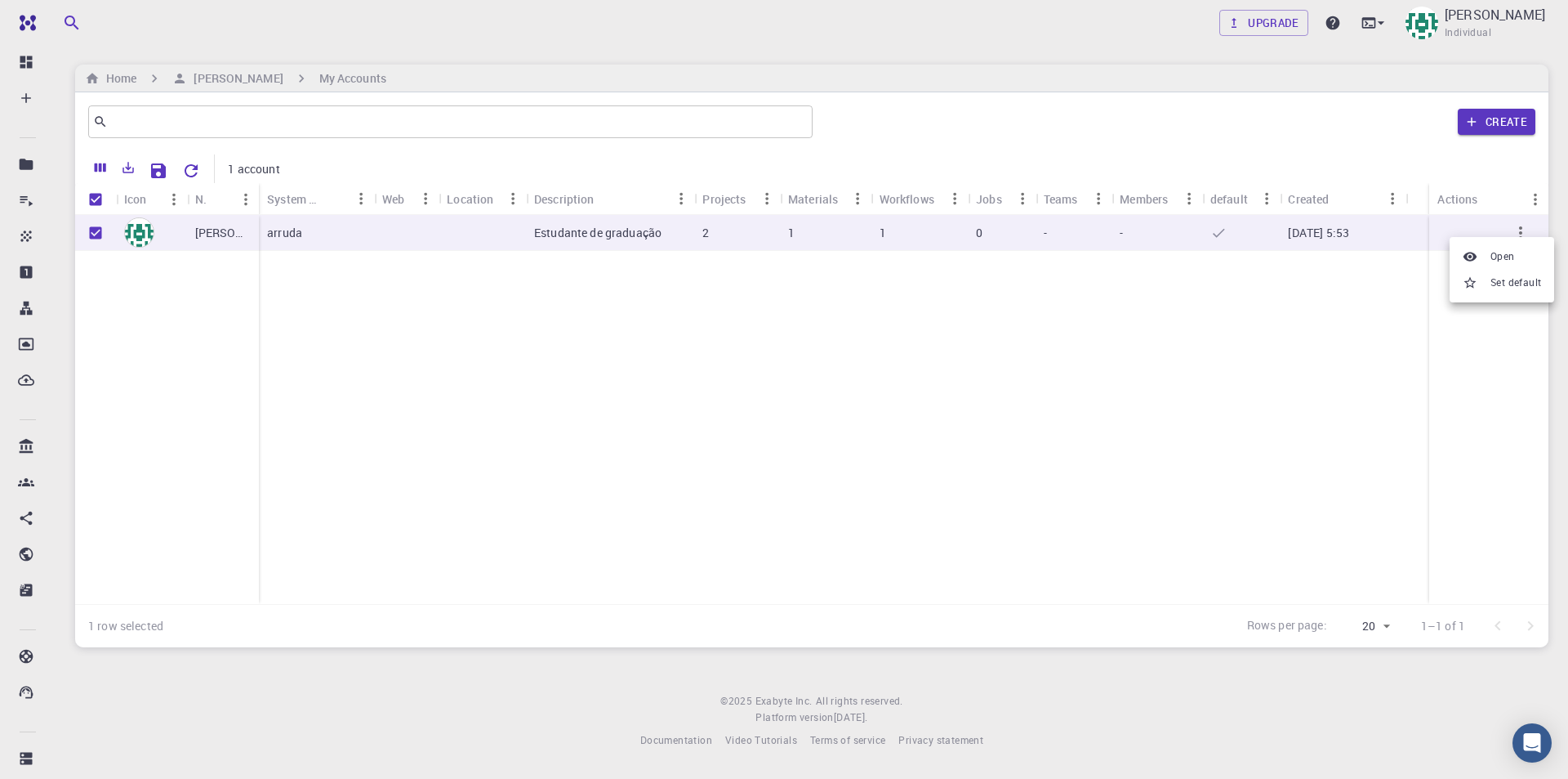
click at [1079, 324] on div at bounding box center [784, 390] width 1568 height 779
click at [259, 344] on div "[PERSON_NAME]" at bounding box center [167, 410] width 184 height 389
click at [364, 438] on div "Pedro arruda Estudante de graduação 2 1 1 0 - - 10-15-2025 5:53" at bounding box center [812, 410] width 1473 height 389
click at [105, 233] on input "Unselect row" at bounding box center [96, 233] width 31 height 31
checkbox input "false"
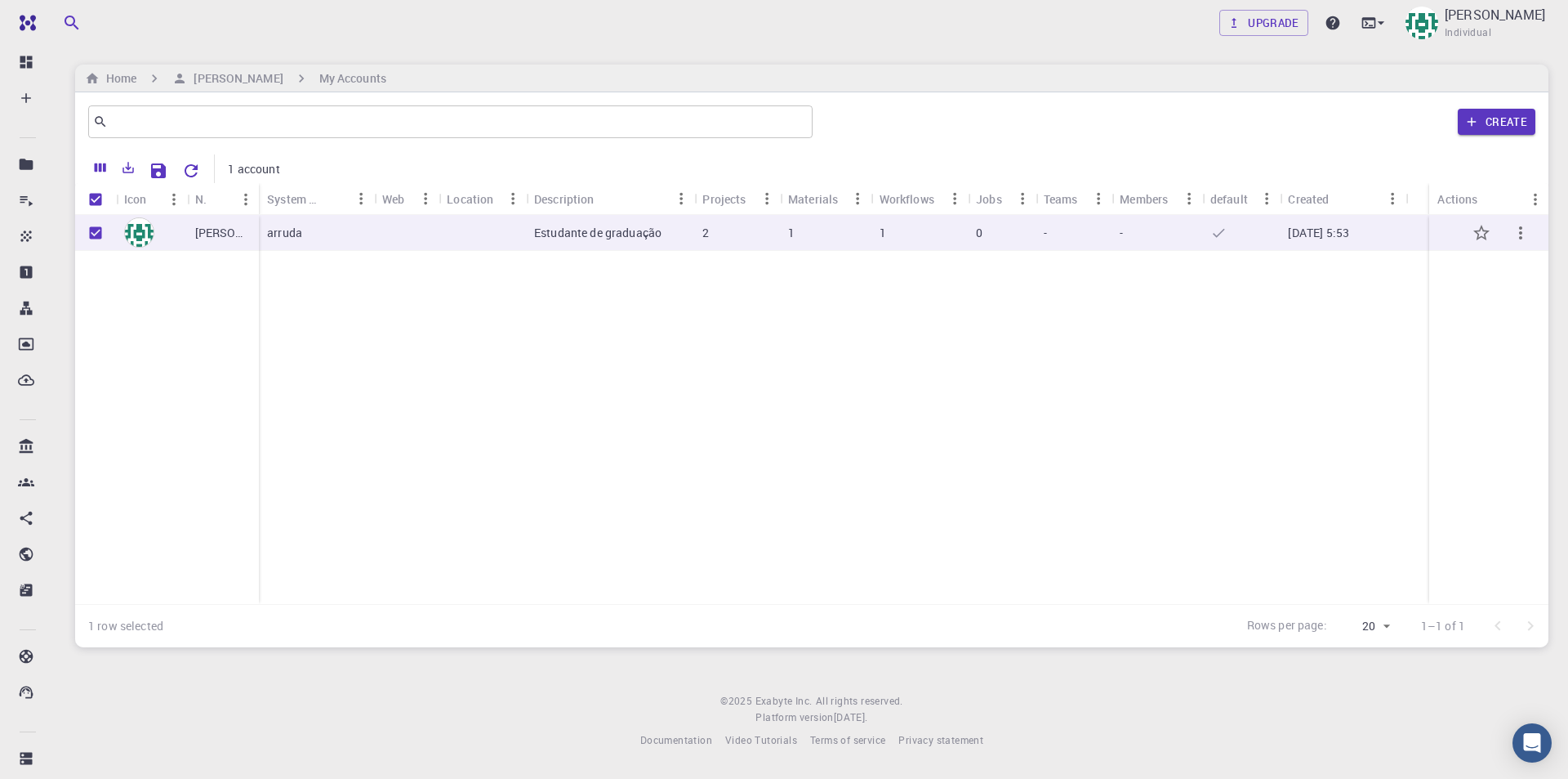
checkbox input "false"
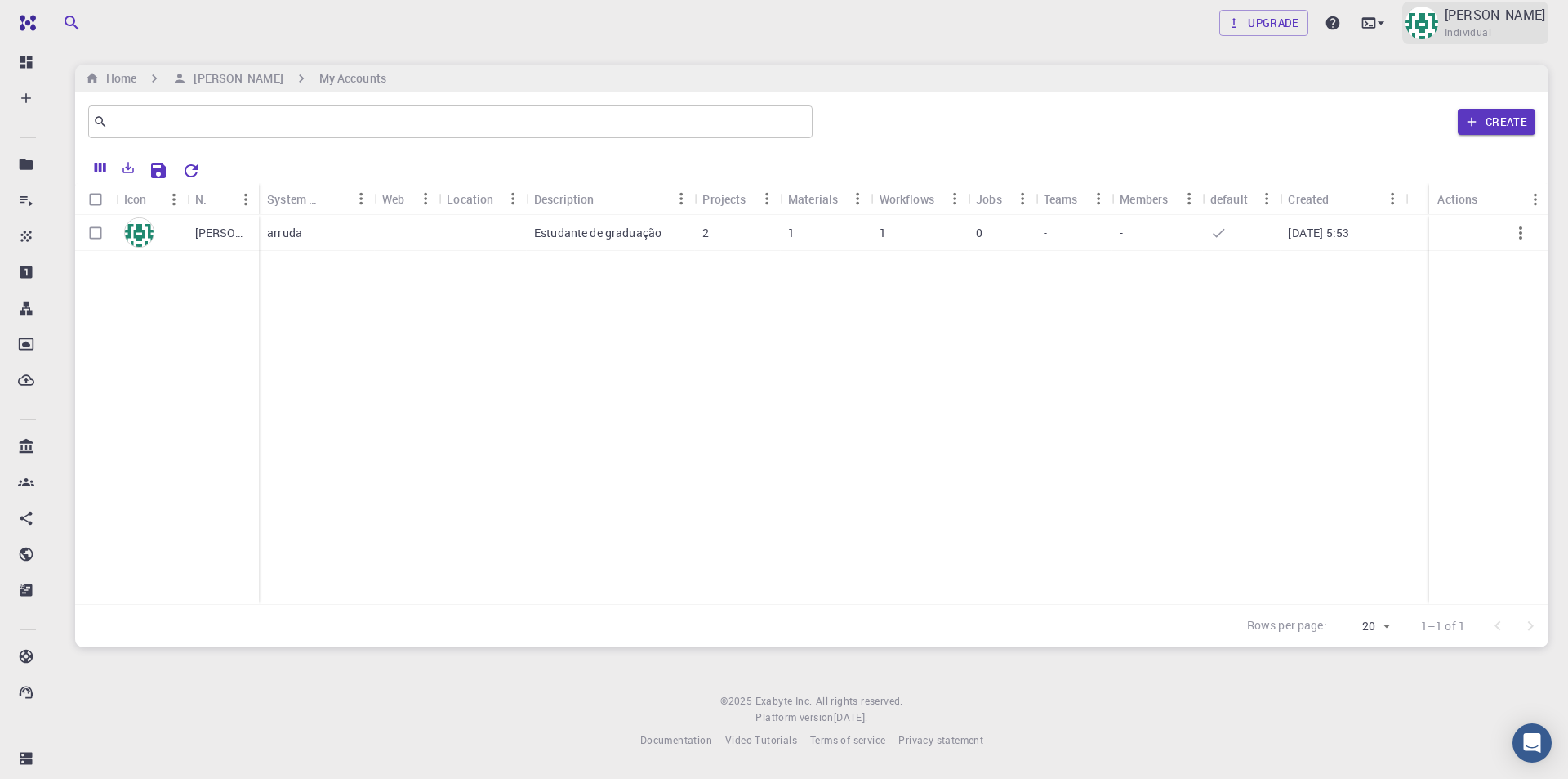
click at [1487, 7] on div "Pedro Individual" at bounding box center [1475, 23] width 146 height 42
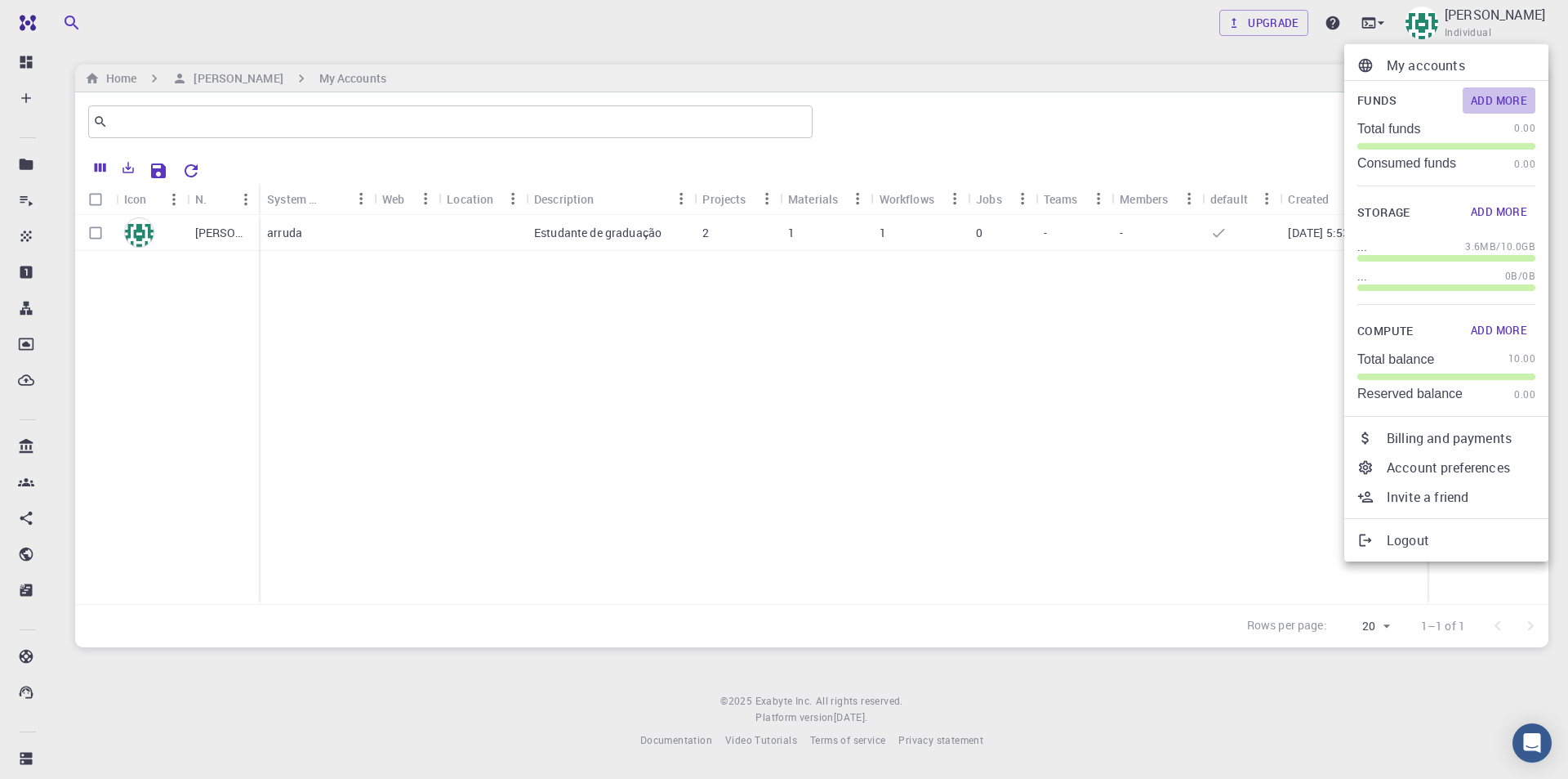
click at [1471, 101] on button "Add More" at bounding box center [1499, 100] width 73 height 26
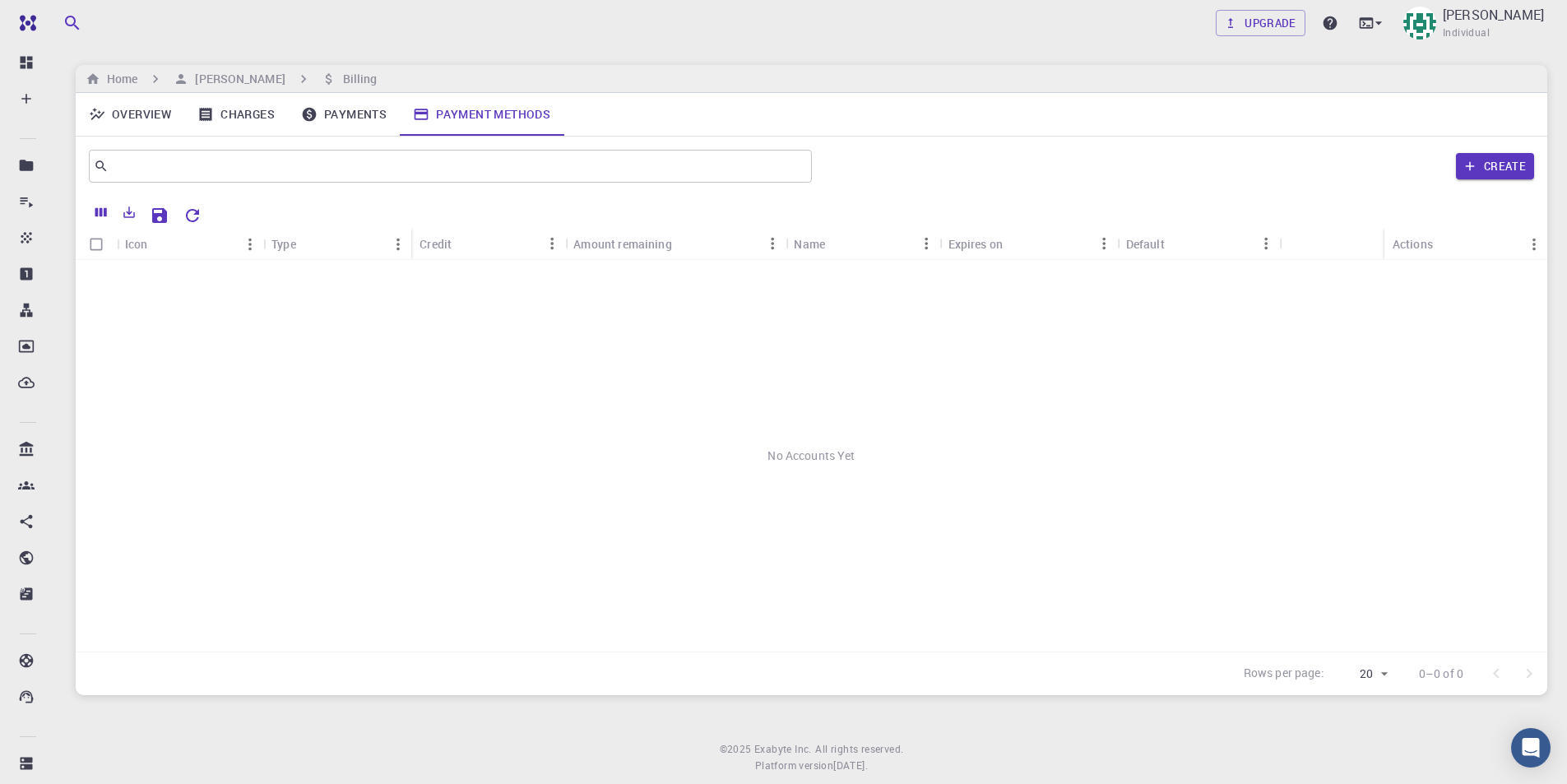
click at [105, 248] on input "Select all rows" at bounding box center [96, 244] width 31 height 31
checkbox input "false"
click at [1506, 9] on p "[PERSON_NAME]" at bounding box center [1493, 14] width 101 height 19
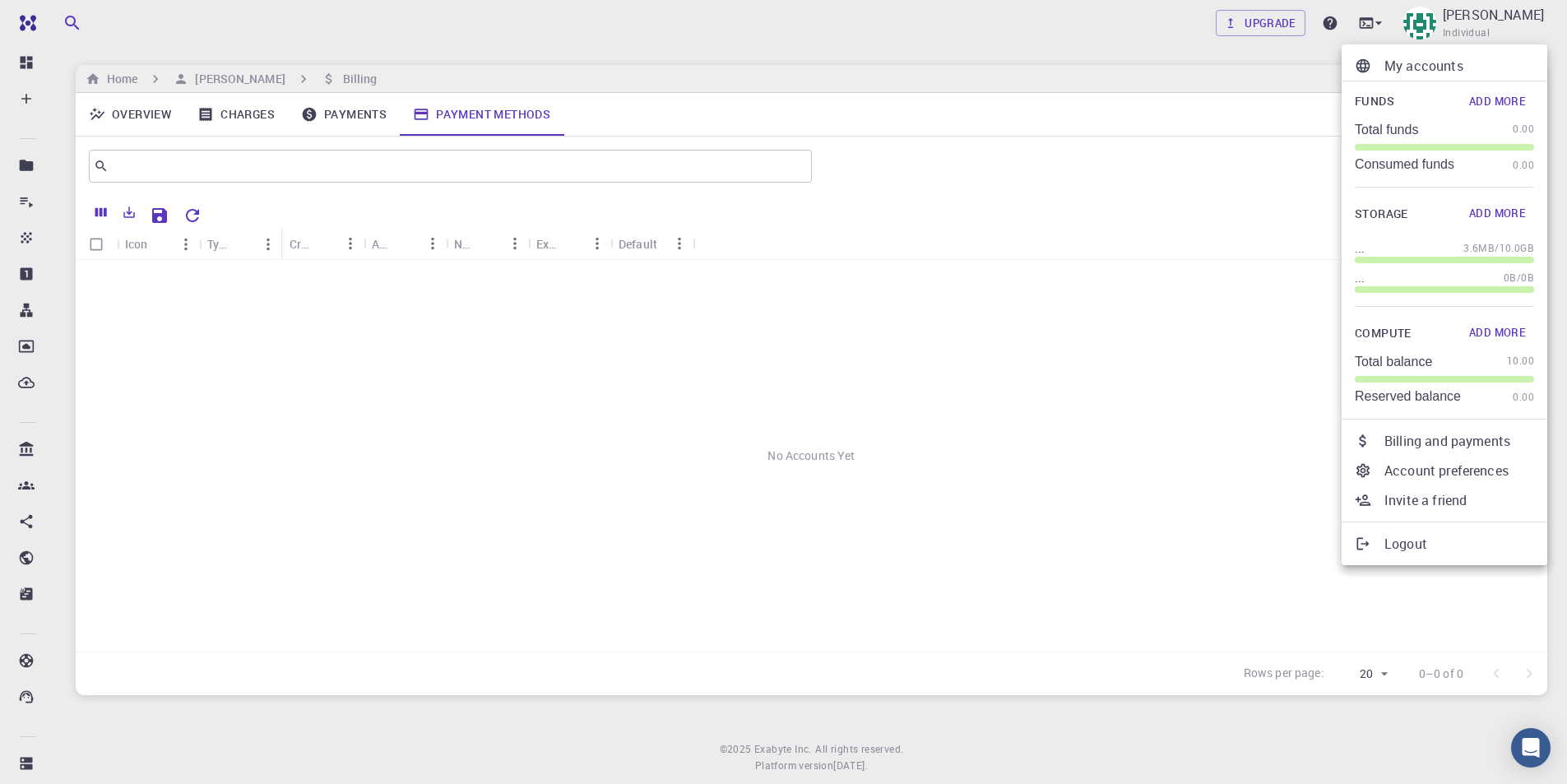
click at [1464, 483] on li "Account preferences" at bounding box center [1444, 470] width 205 height 30
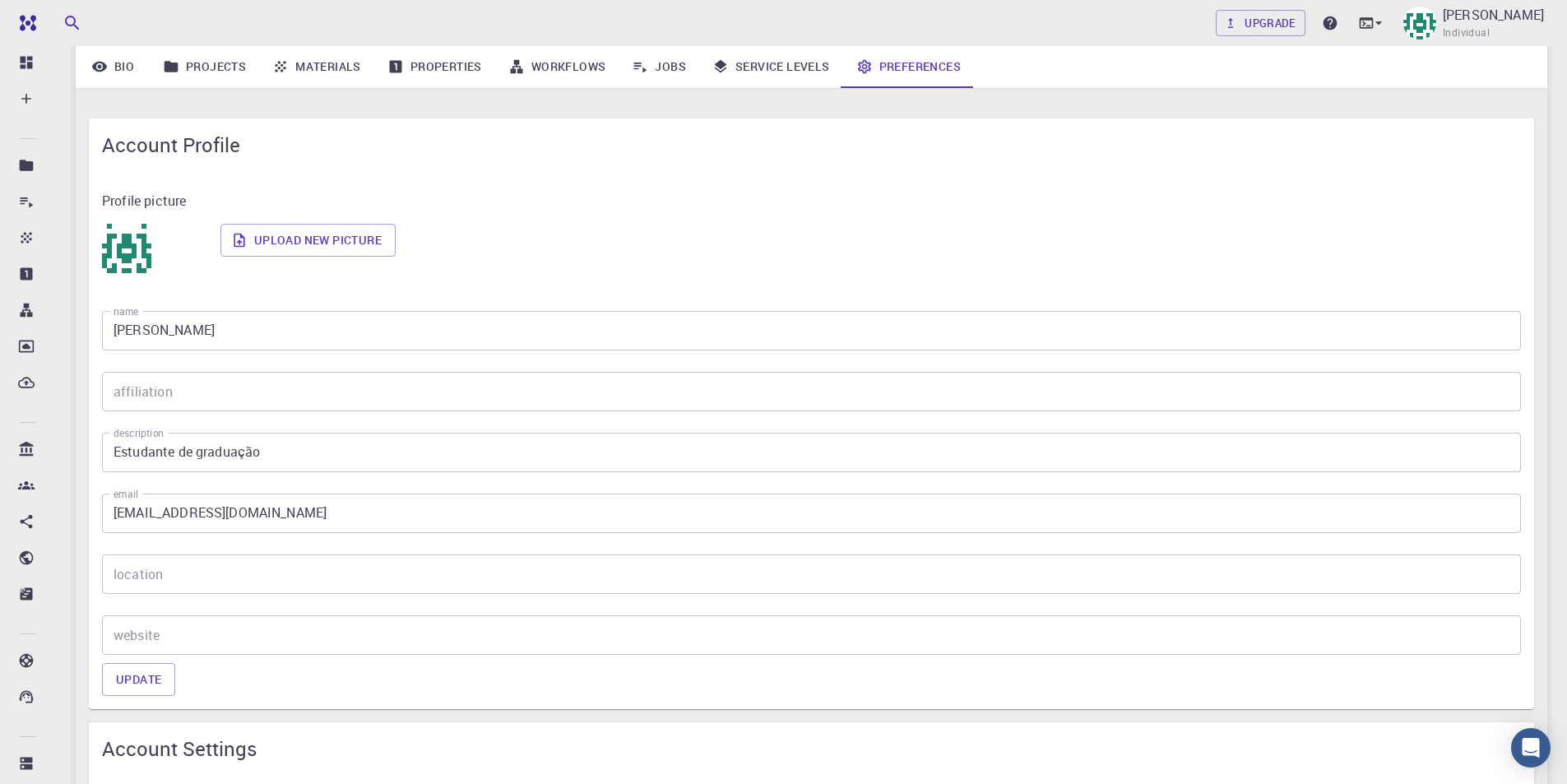
scroll to position [82, 0]
